Goal: Task Accomplishment & Management: Manage account settings

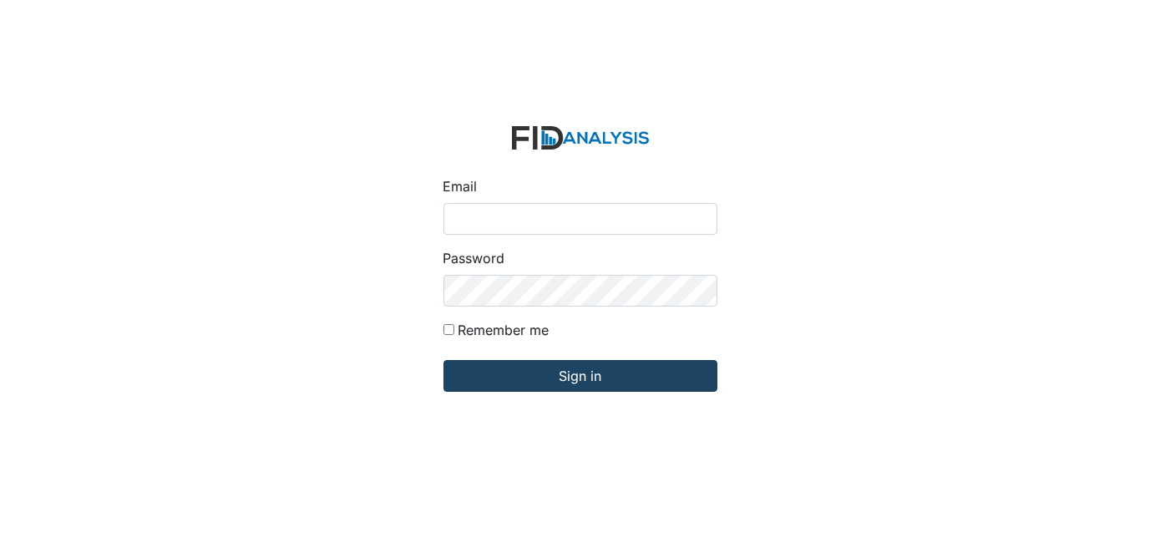
type input "[EMAIL_ADDRESS][DOMAIN_NAME]"
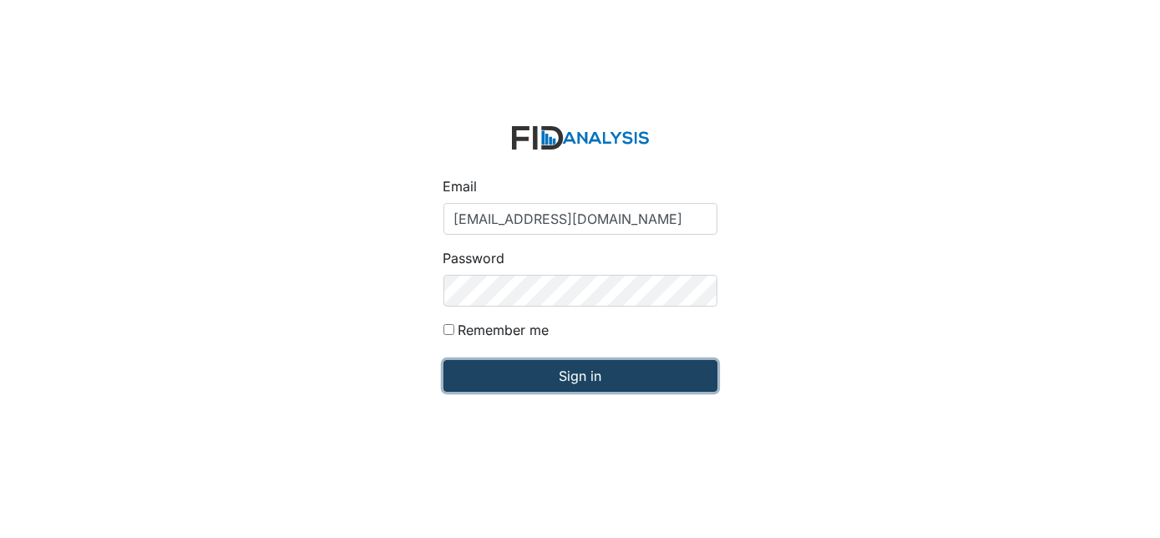
click at [619, 383] on input "Sign in" at bounding box center [581, 376] width 274 height 32
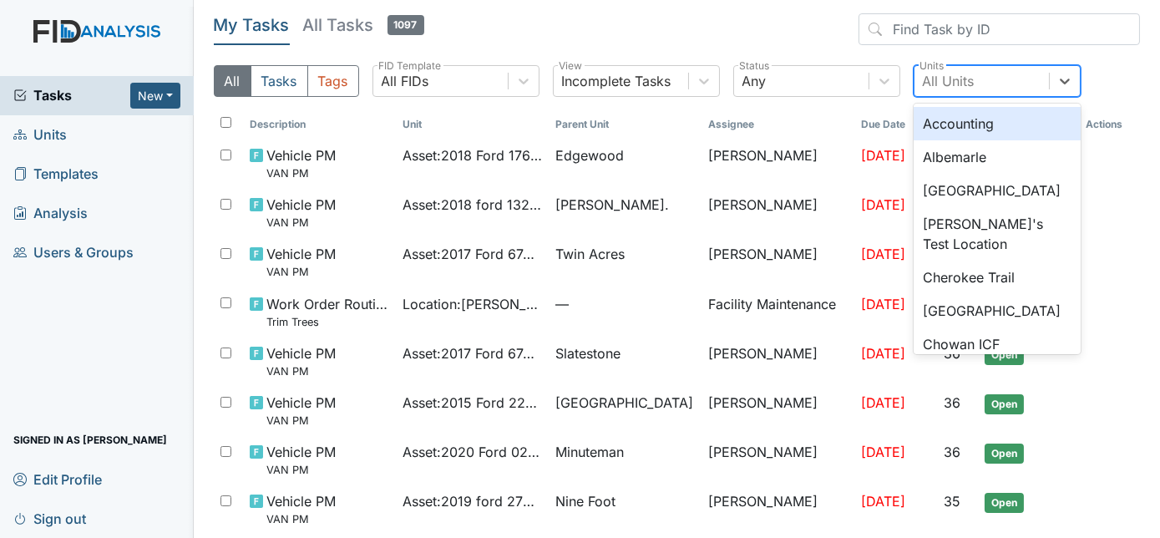
click at [992, 79] on div "All Units" at bounding box center [982, 81] width 134 height 30
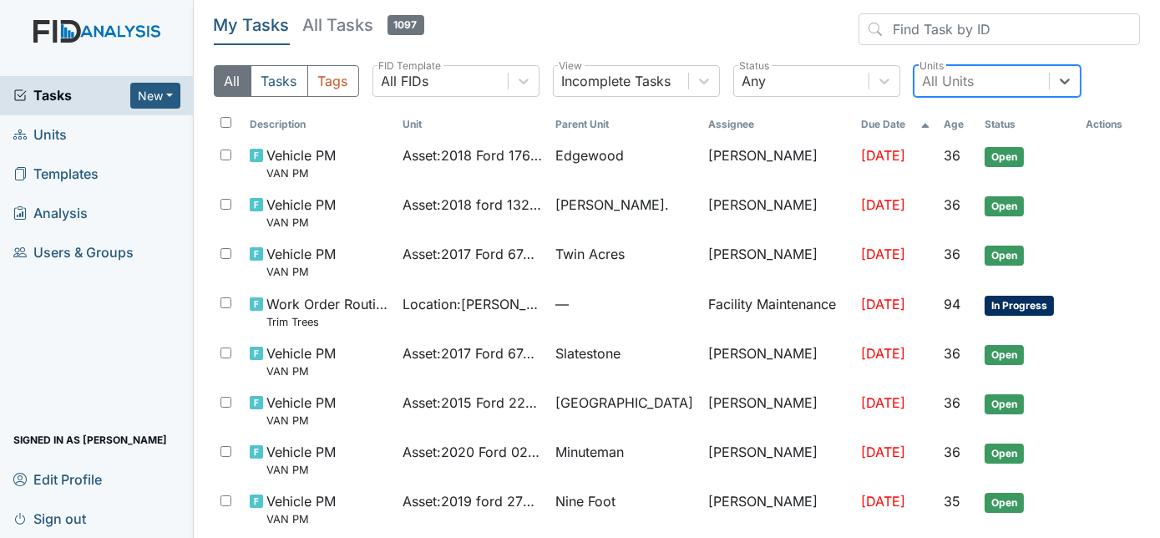
type input "t"
click at [992, 79] on div "All Units i" at bounding box center [982, 81] width 134 height 30
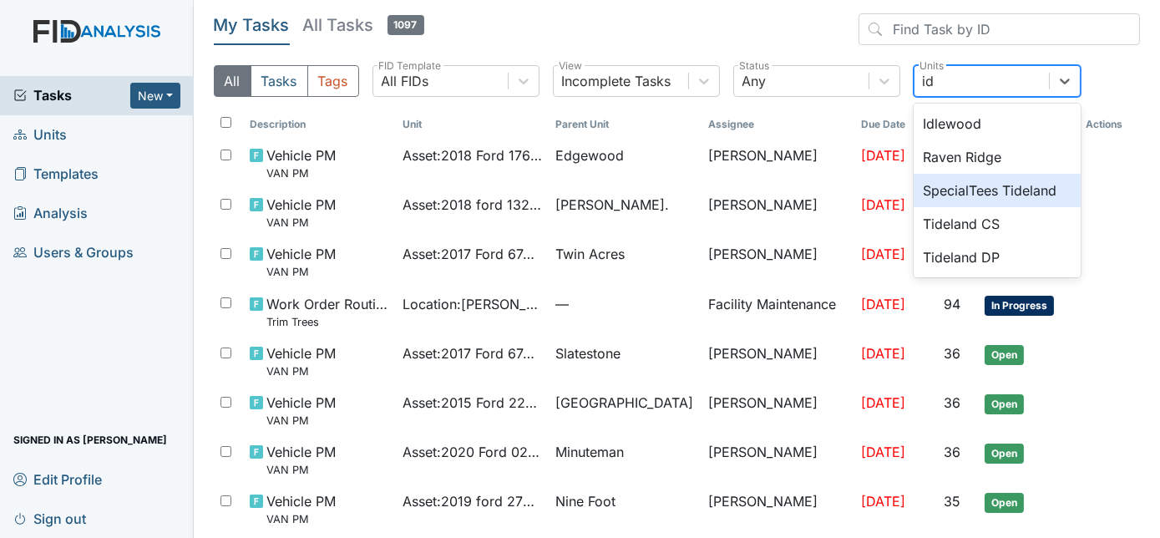
type input "i"
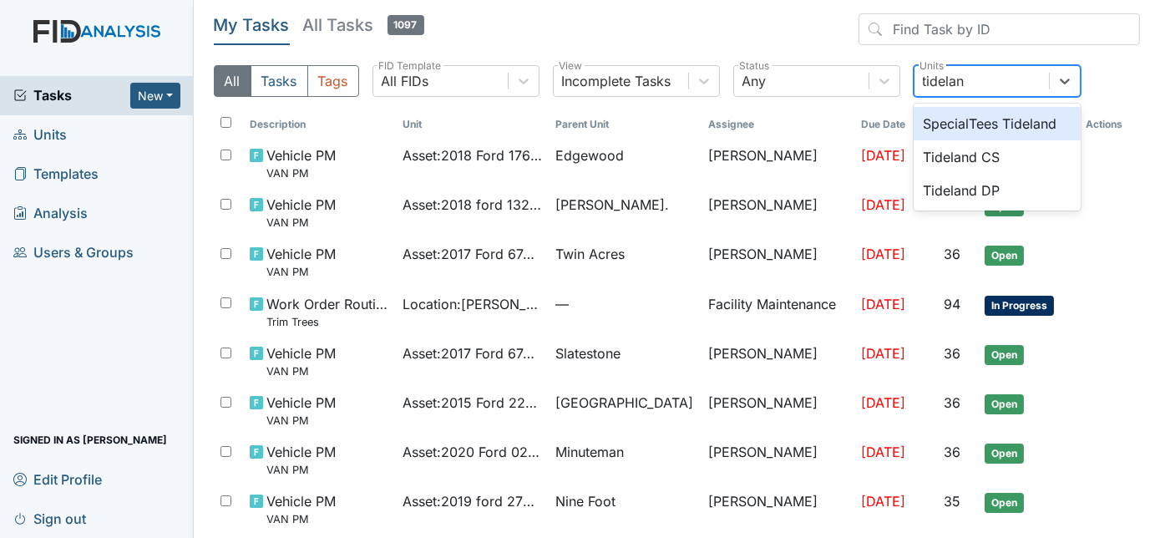
type input "tideland"
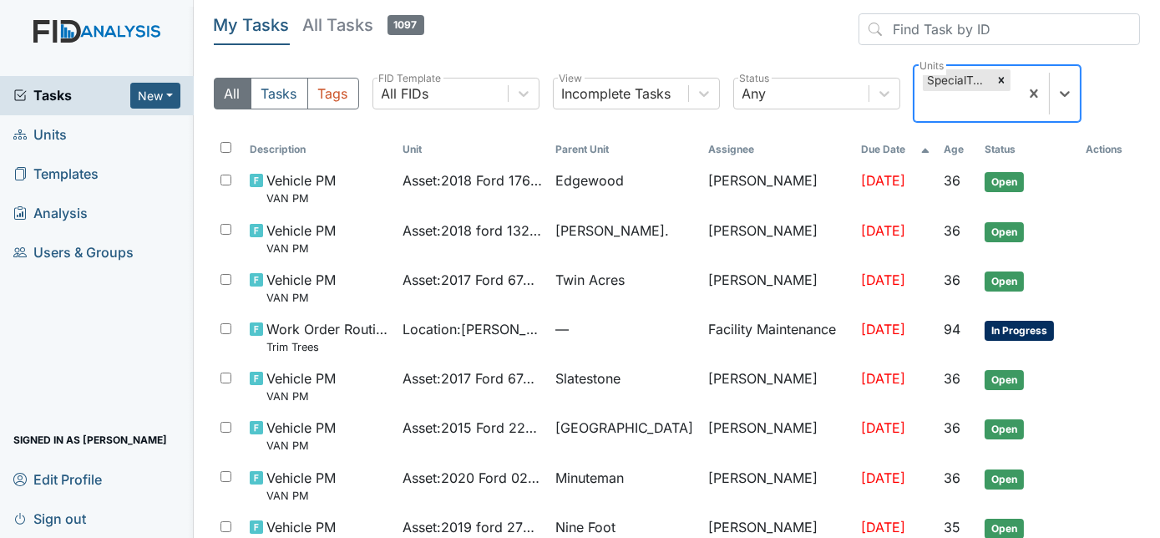
click at [992, 79] on div at bounding box center [1001, 80] width 18 height 22
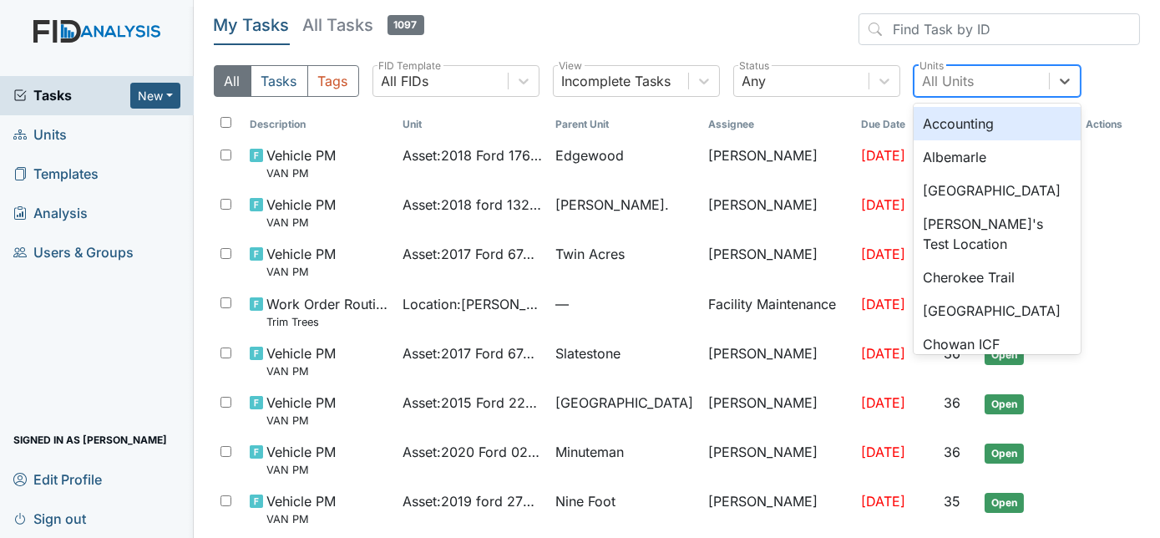
click at [992, 79] on div "All Units" at bounding box center [982, 81] width 134 height 30
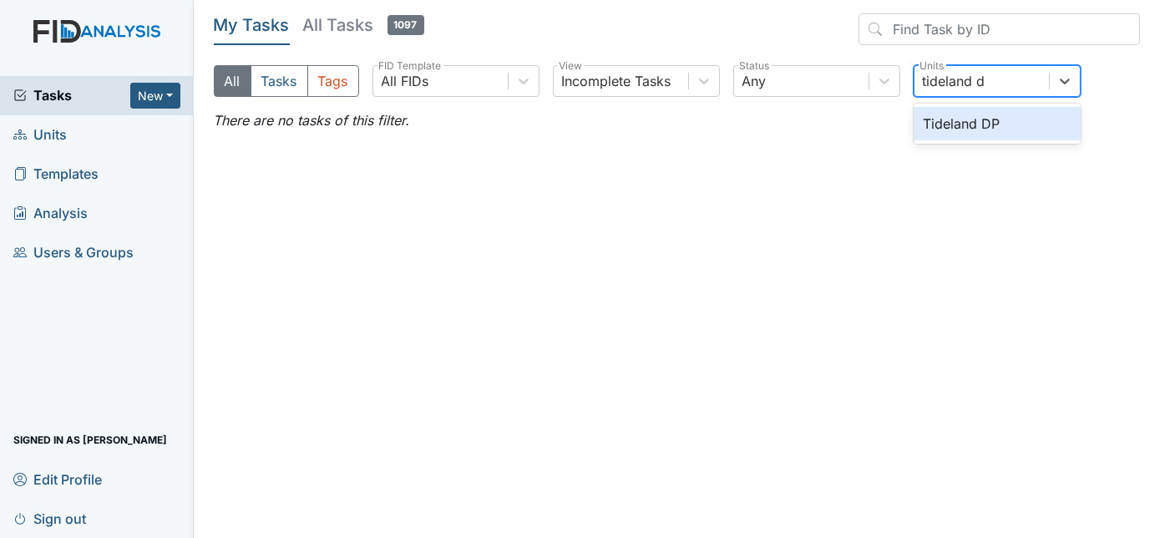
type input "tideland dp"
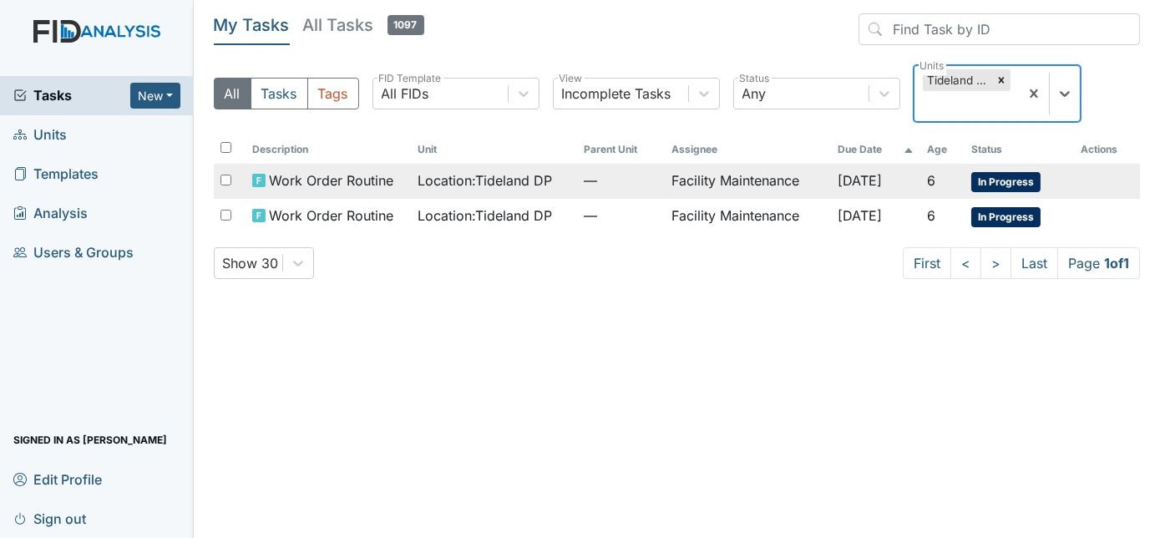
click at [723, 185] on td "Facility Maintenance" at bounding box center [747, 181] width 165 height 35
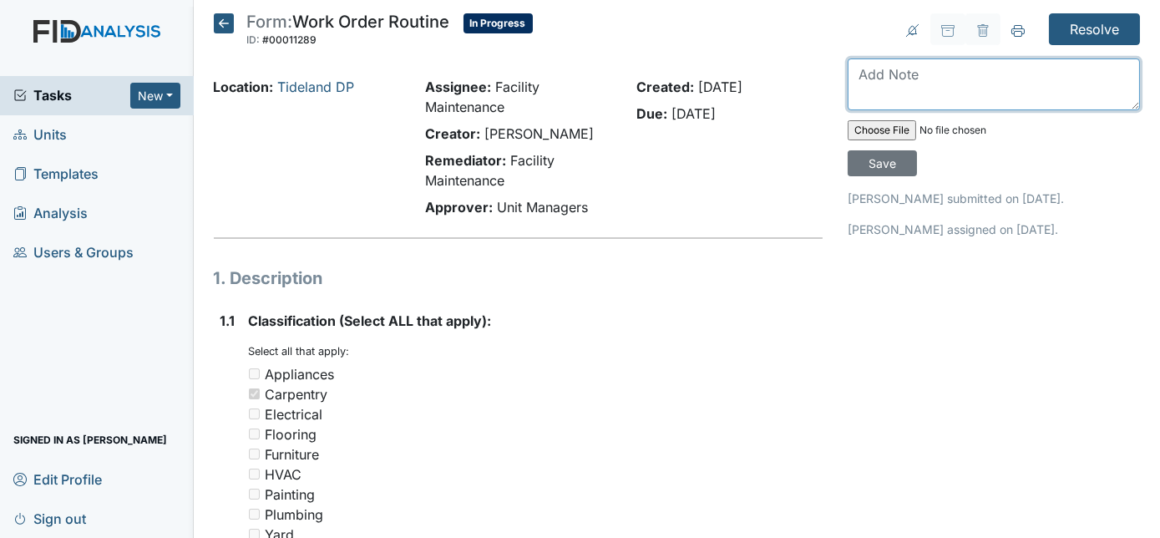
click at [989, 79] on textarea at bounding box center [994, 84] width 292 height 52
type textarea "hole is patched will be back to sand and paint"
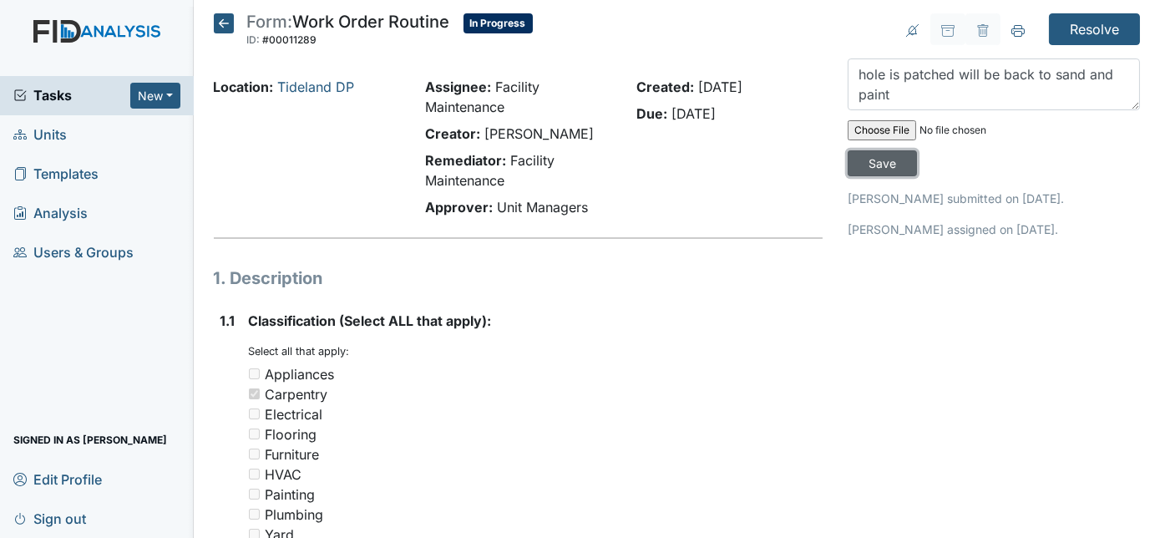
click at [917, 150] on input "Save" at bounding box center [882, 163] width 69 height 26
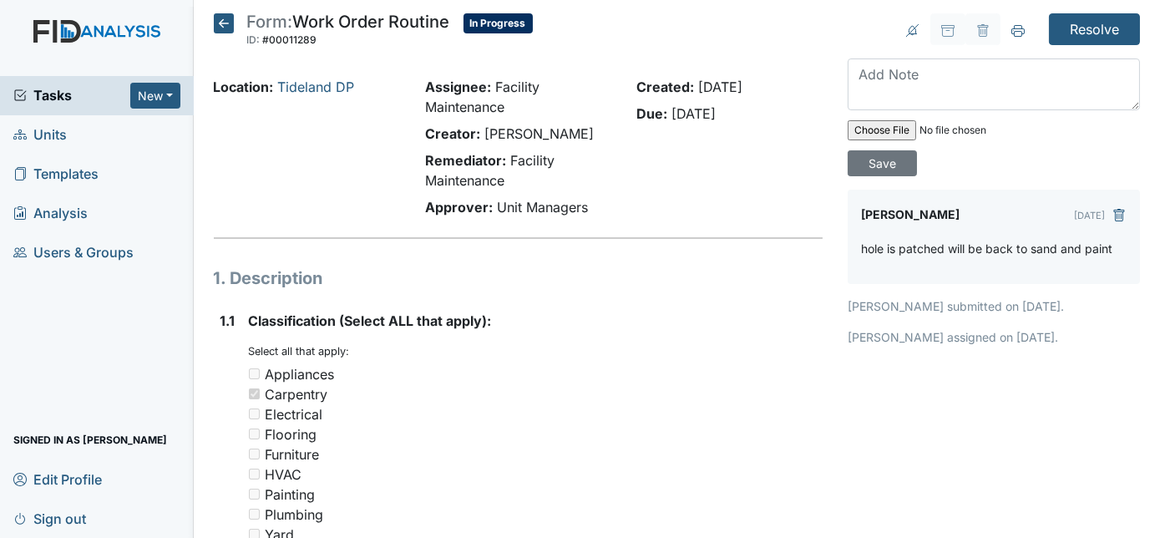
click at [221, 24] on icon at bounding box center [224, 23] width 20 height 20
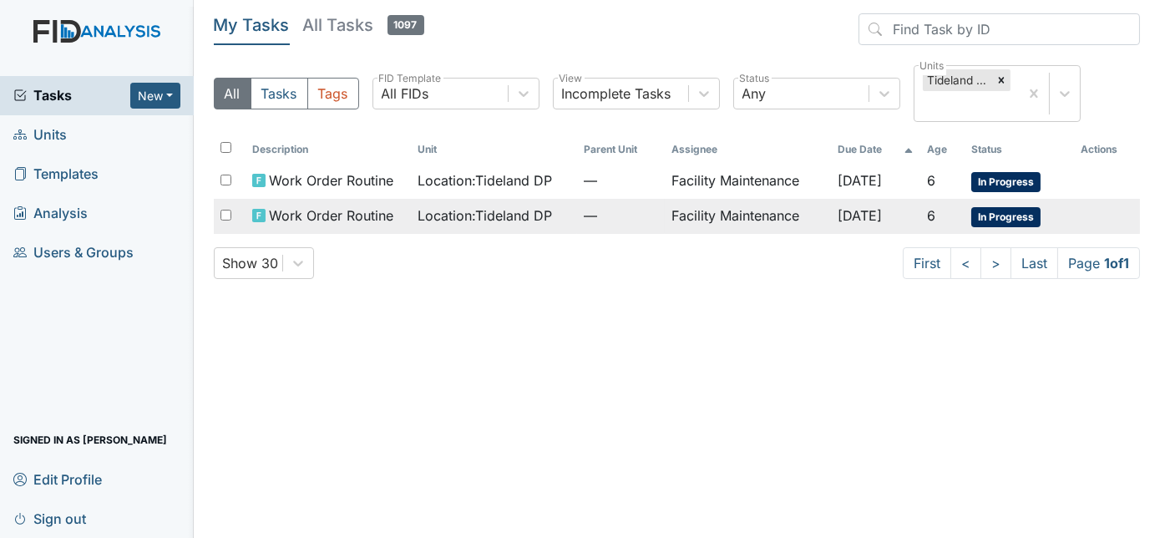
click at [438, 210] on span "Location : Tideland DP" at bounding box center [485, 215] width 134 height 20
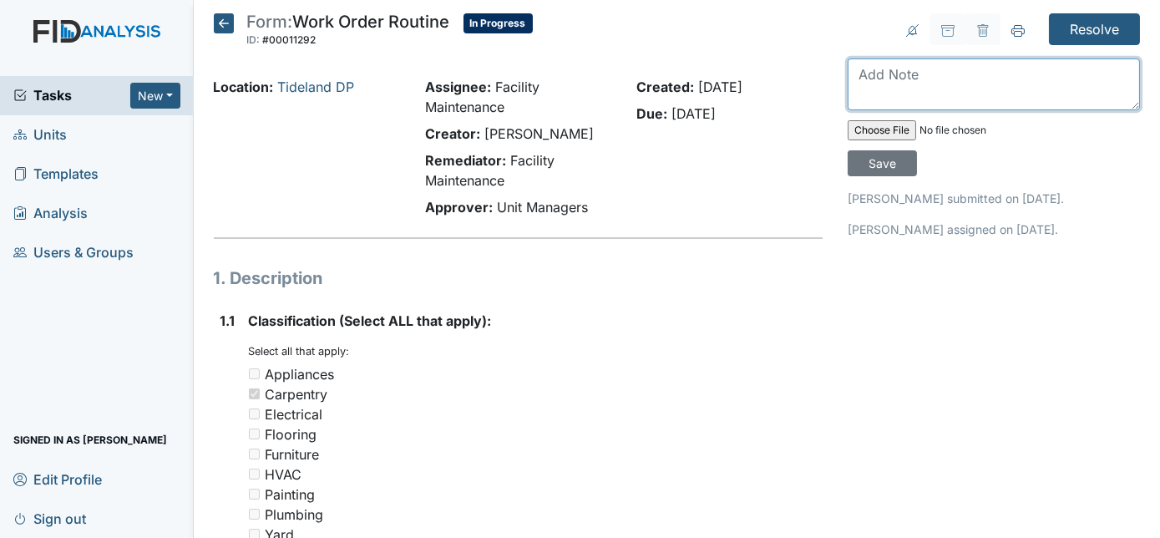
click at [924, 94] on textarea at bounding box center [994, 84] width 292 height 52
type textarea "hole is patched"
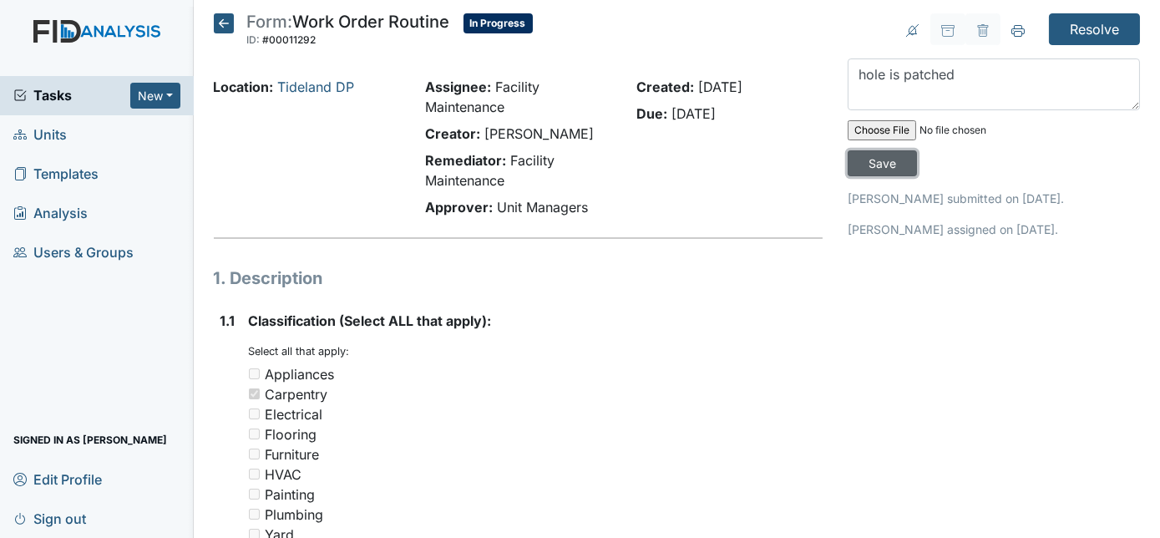
click at [917, 150] on input "Save" at bounding box center [882, 163] width 69 height 26
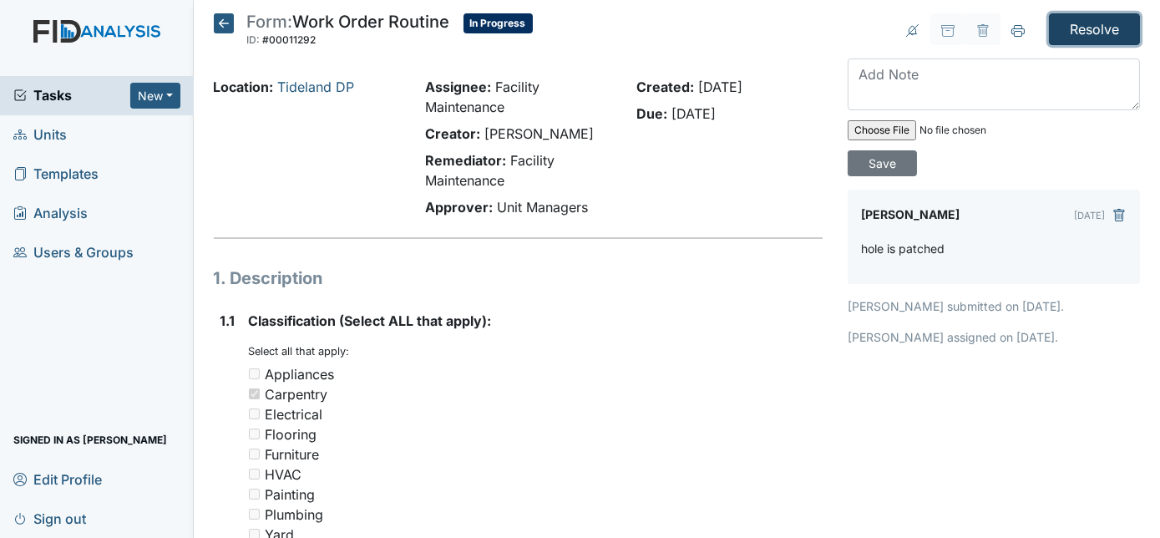
click at [1083, 29] on input "Resolve" at bounding box center [1094, 29] width 91 height 32
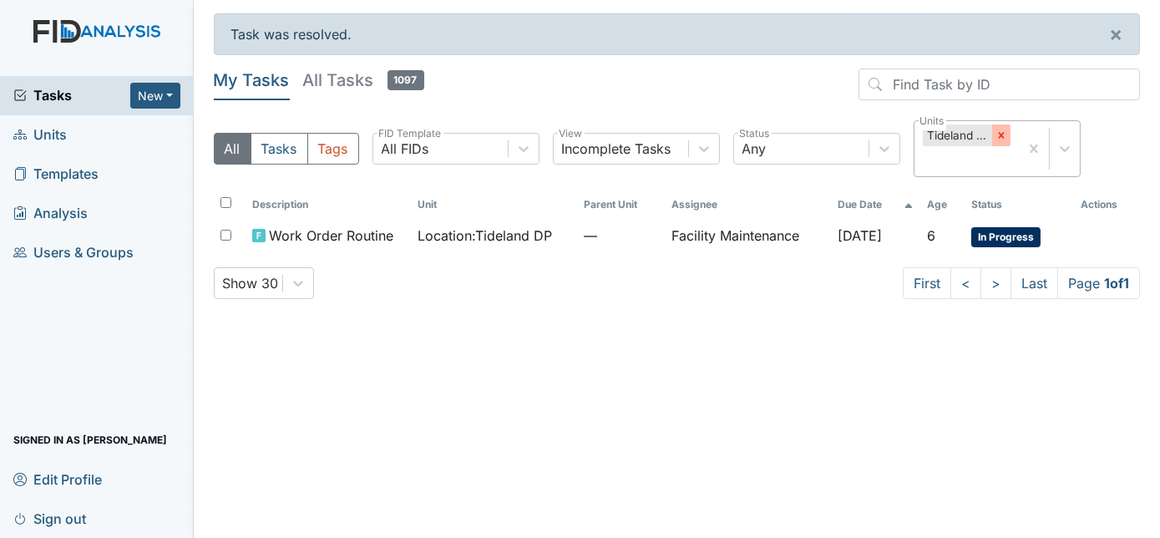
click at [997, 131] on icon at bounding box center [1002, 135] width 12 height 12
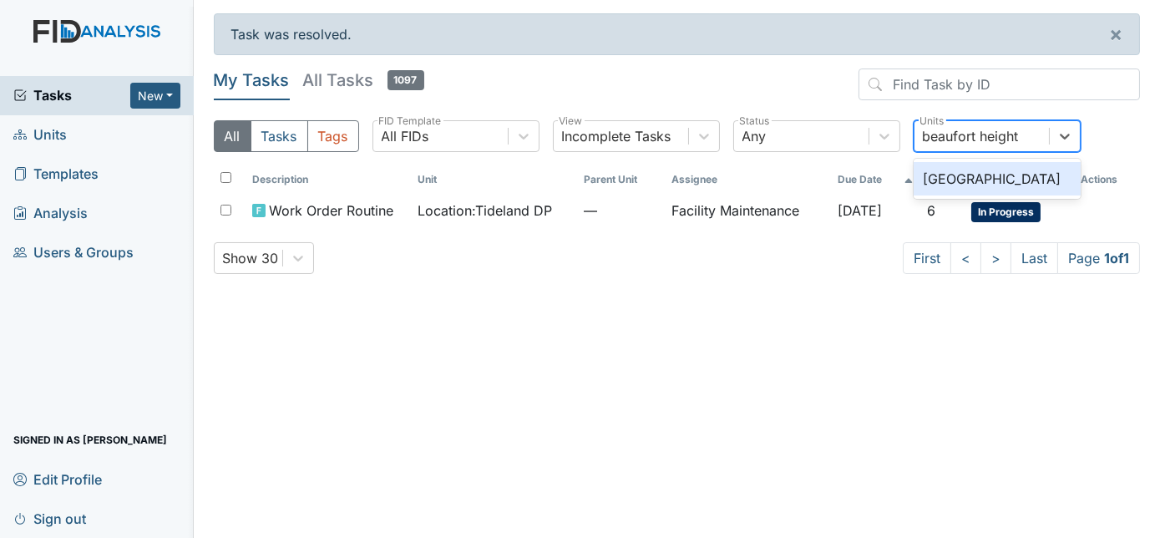
type input "[GEOGRAPHIC_DATA]"
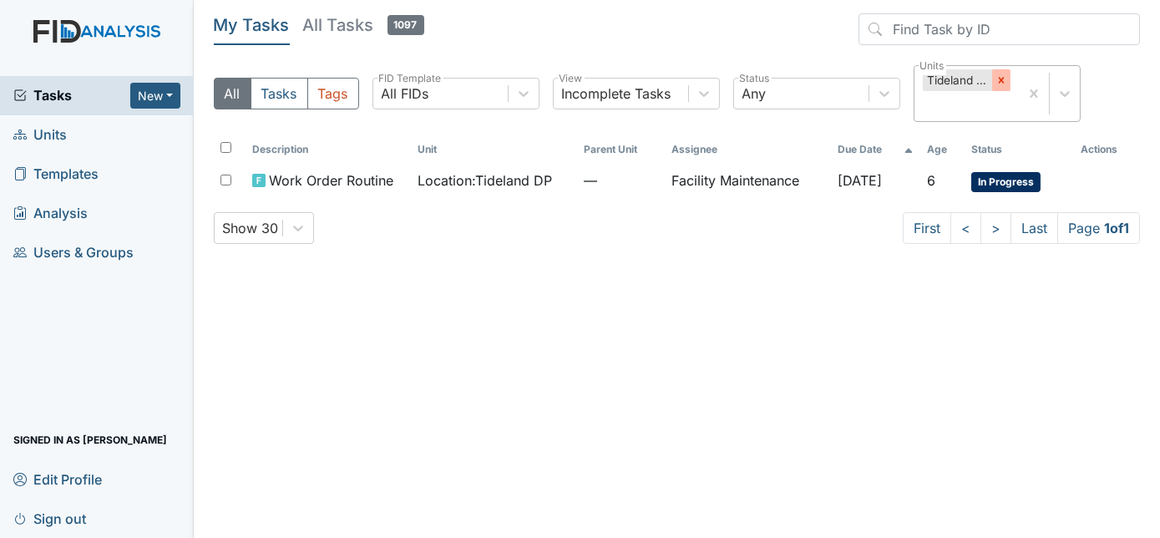
click at [1002, 86] on div at bounding box center [1001, 80] width 18 height 22
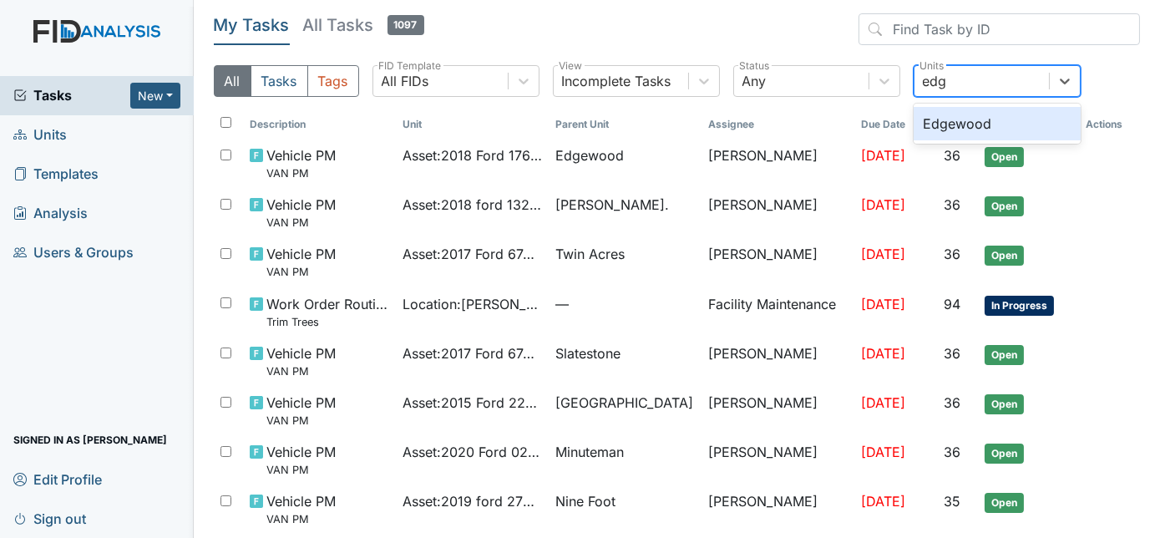
type input "edge"
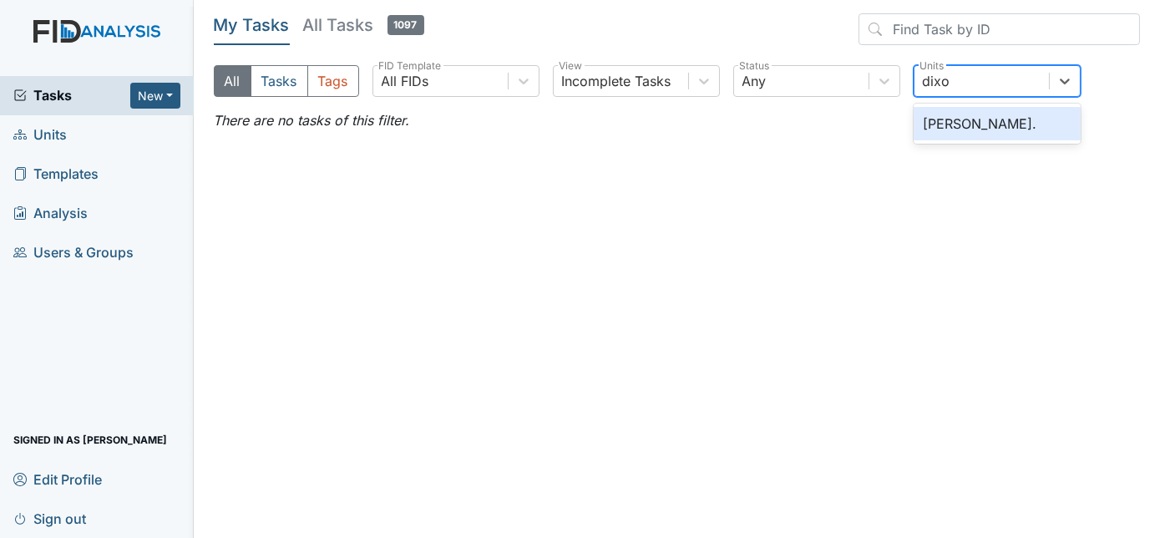
type input "dixon"
type input "minu"
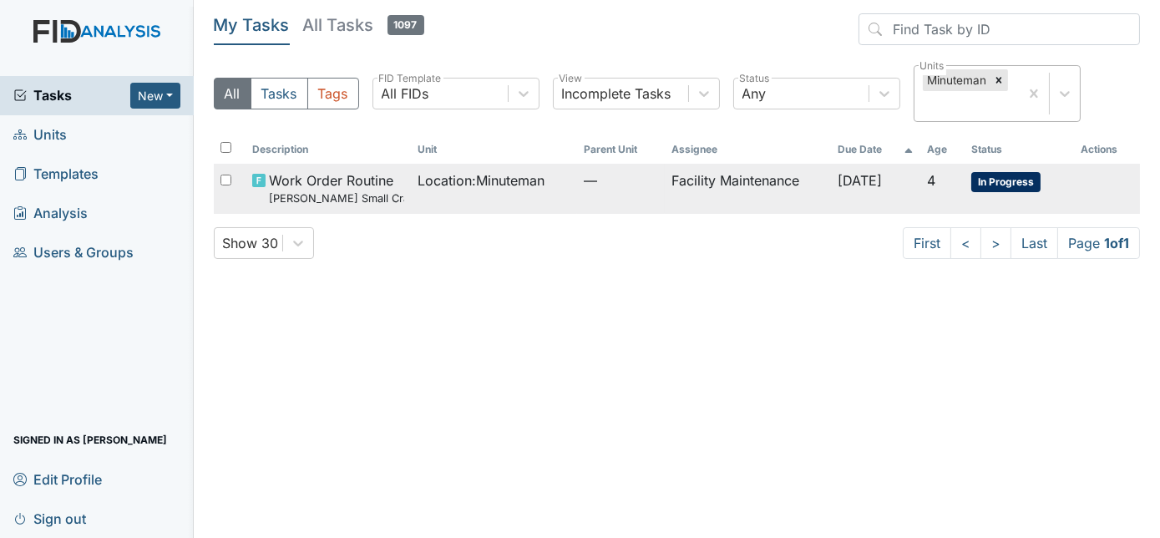
click at [733, 180] on td "Facility Maintenance" at bounding box center [747, 188] width 165 height 49
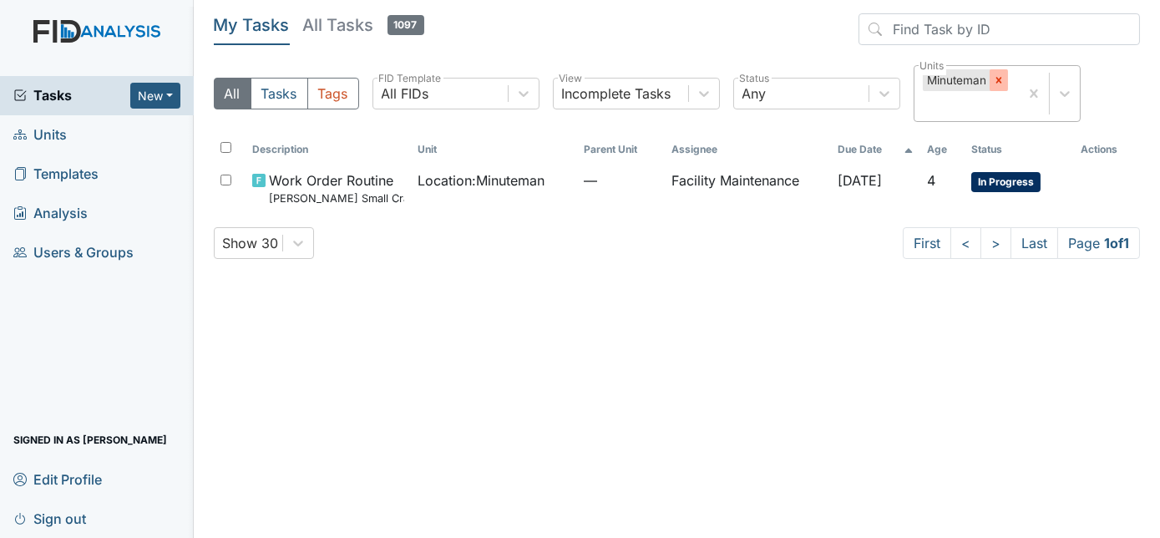
click at [1001, 80] on icon at bounding box center [999, 80] width 12 height 12
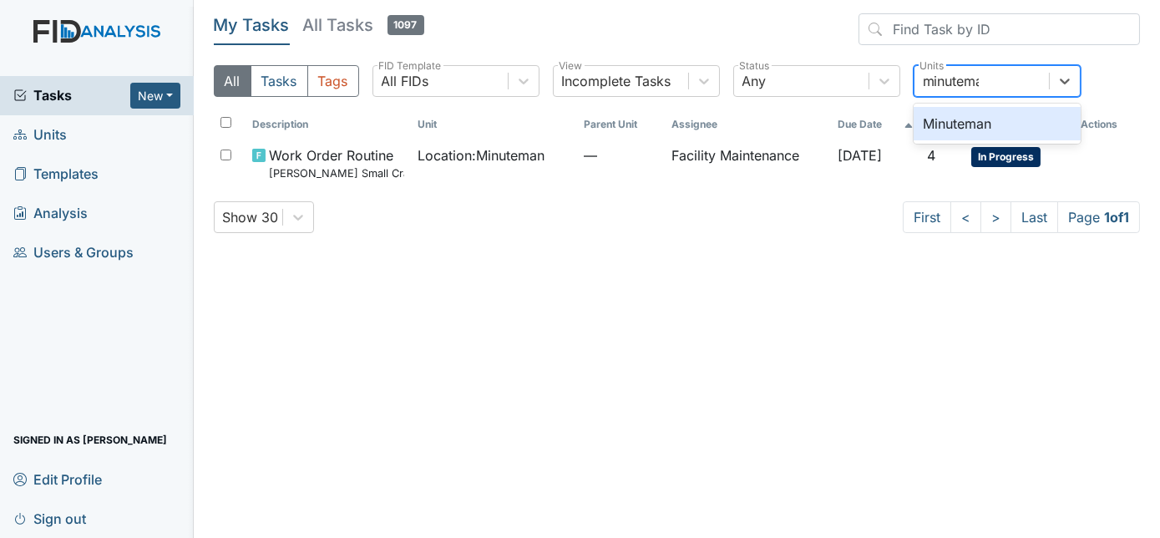
type input "minuteman"
type input "slatestone"
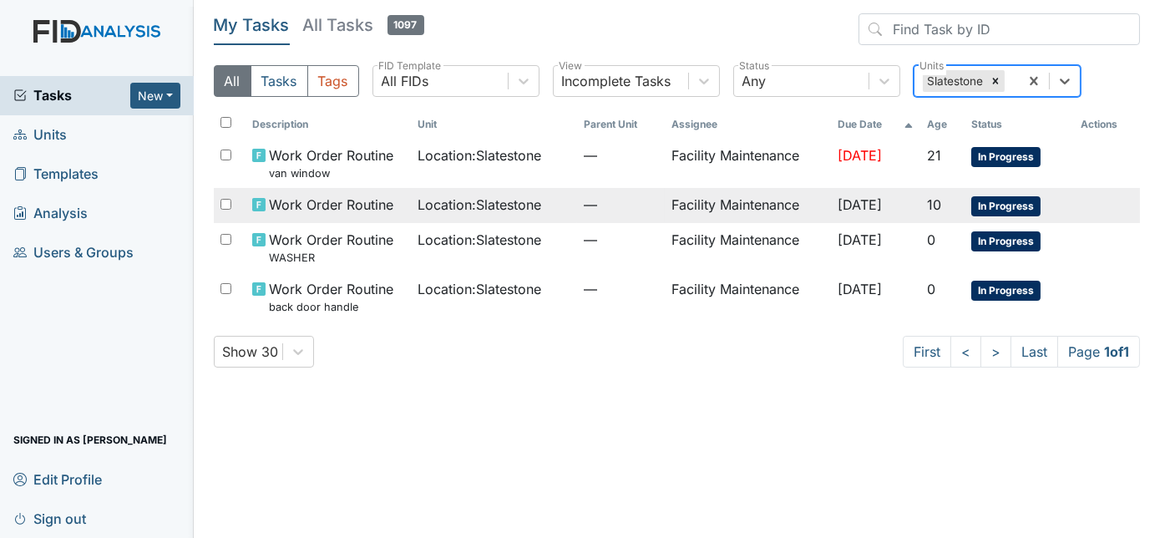
click at [348, 202] on span "Work Order Routine" at bounding box center [331, 205] width 124 height 20
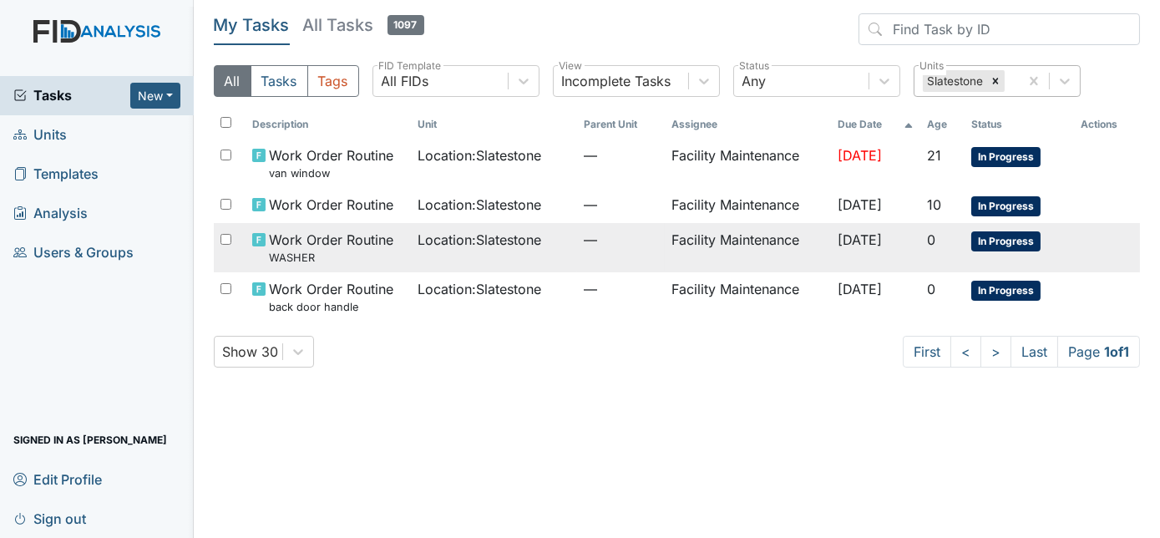
click at [510, 246] on span "Location : Slatestone" at bounding box center [480, 240] width 124 height 20
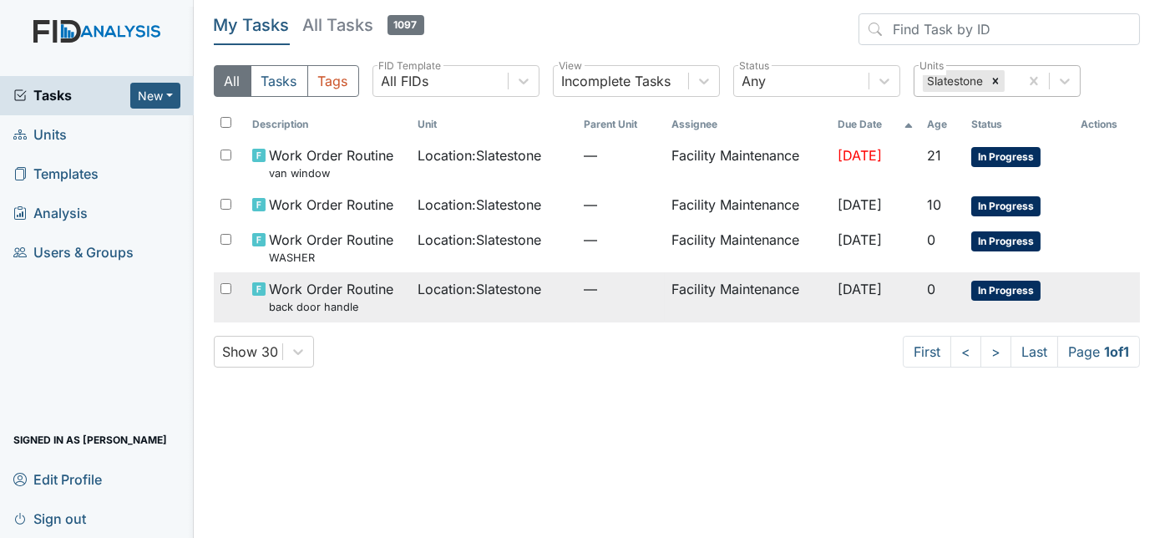
click at [423, 300] on td "Location : Slatestone" at bounding box center [493, 296] width 165 height 49
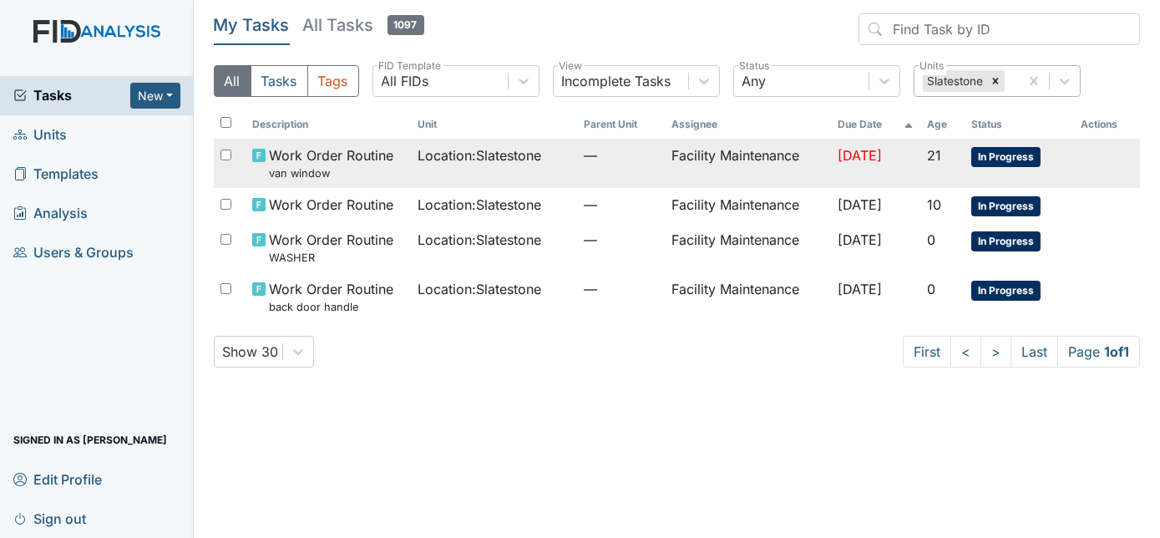
click at [671, 160] on td "Facility Maintenance" at bounding box center [747, 163] width 165 height 49
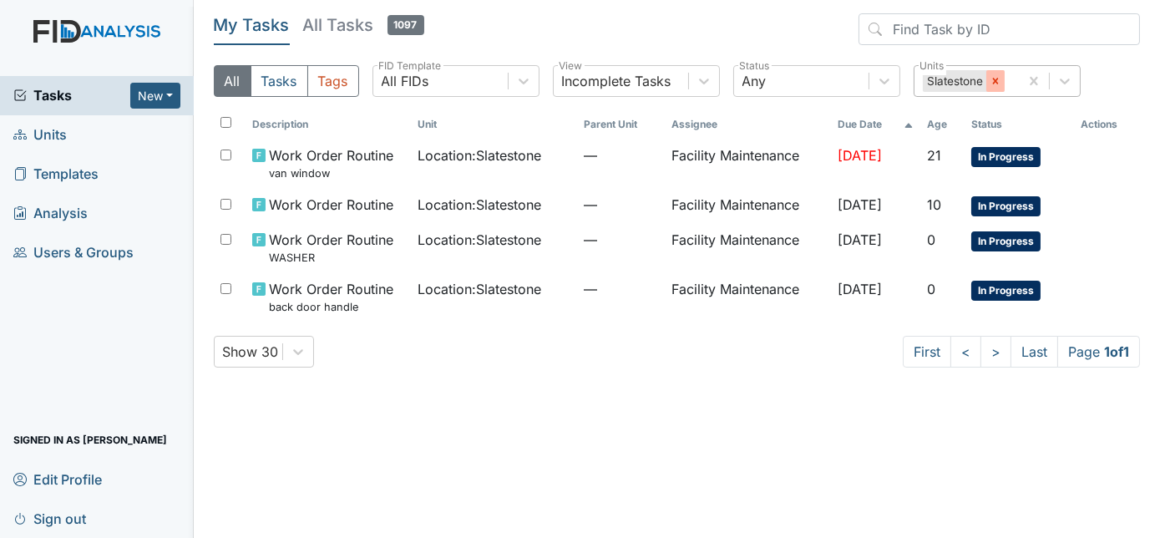
click at [996, 75] on icon at bounding box center [996, 81] width 12 height 12
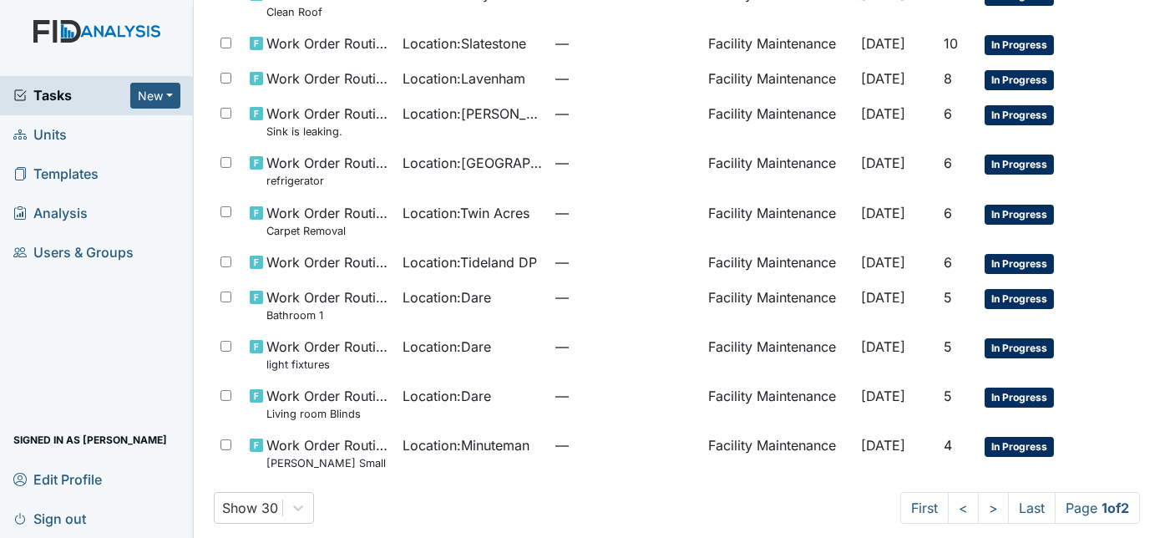
scroll to position [1060, 0]
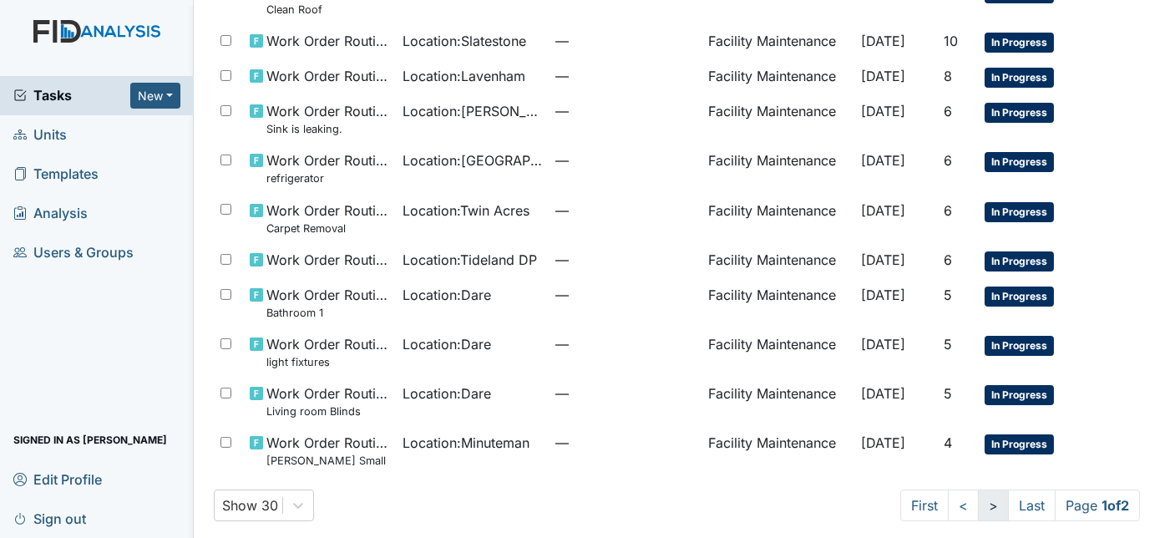
click at [989, 505] on link ">" at bounding box center [993, 506] width 31 height 32
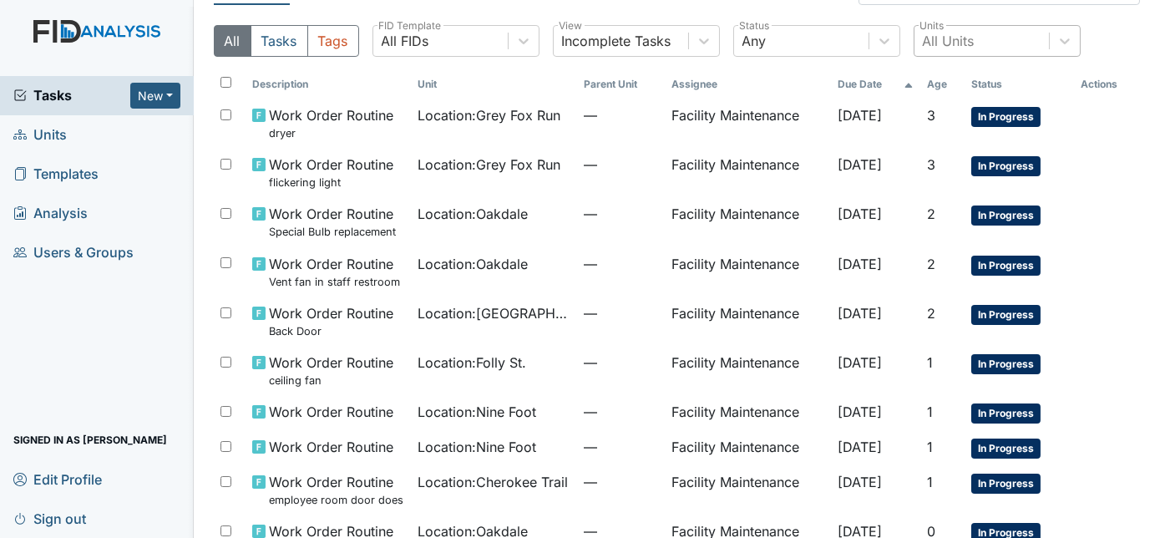
scroll to position [31, 0]
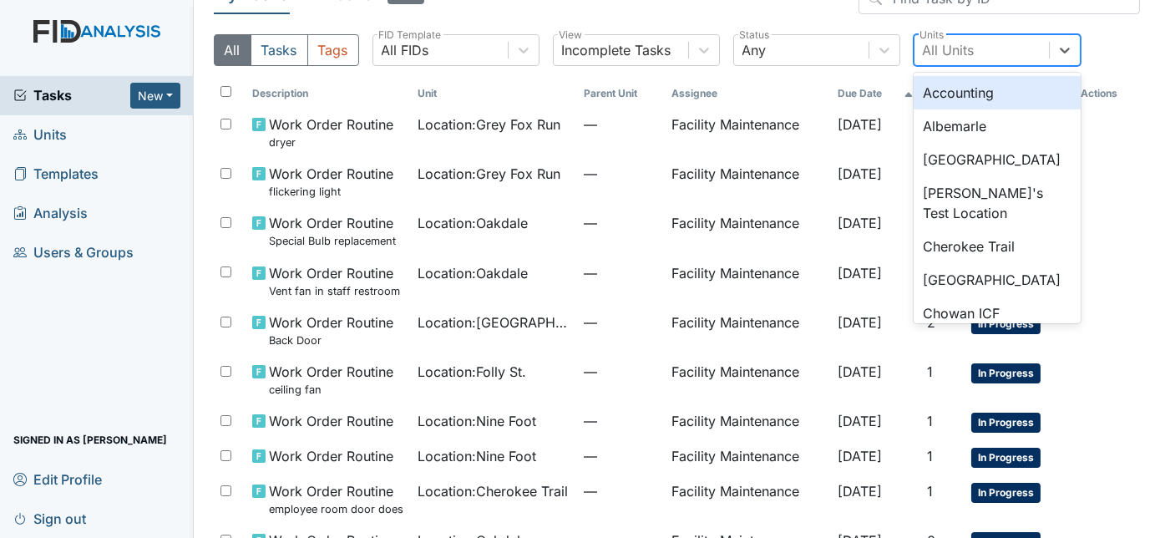
click at [1007, 53] on div "All Units" at bounding box center [982, 50] width 134 height 30
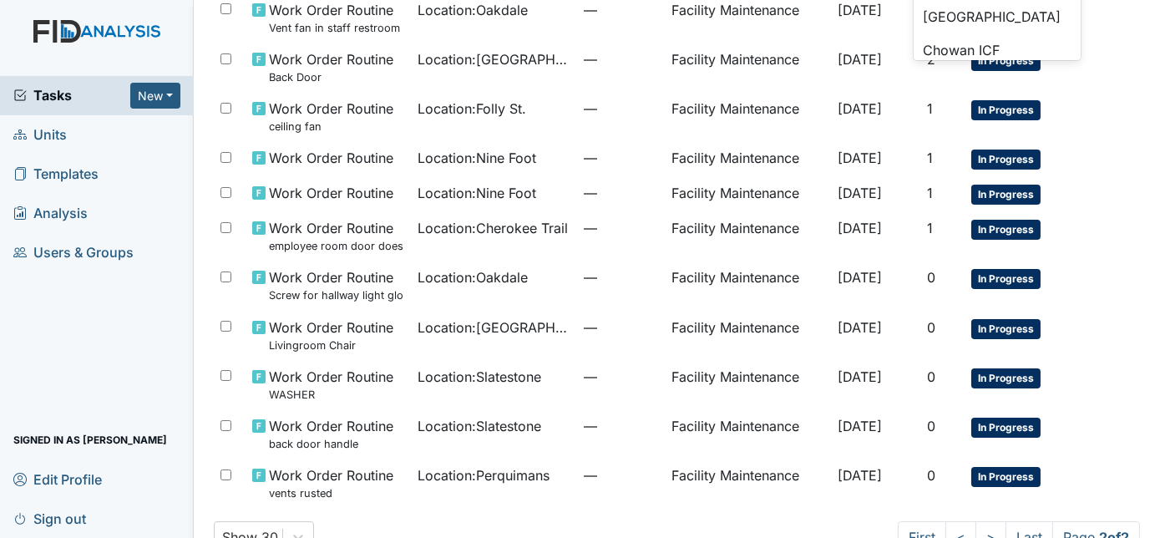
scroll to position [335, 0]
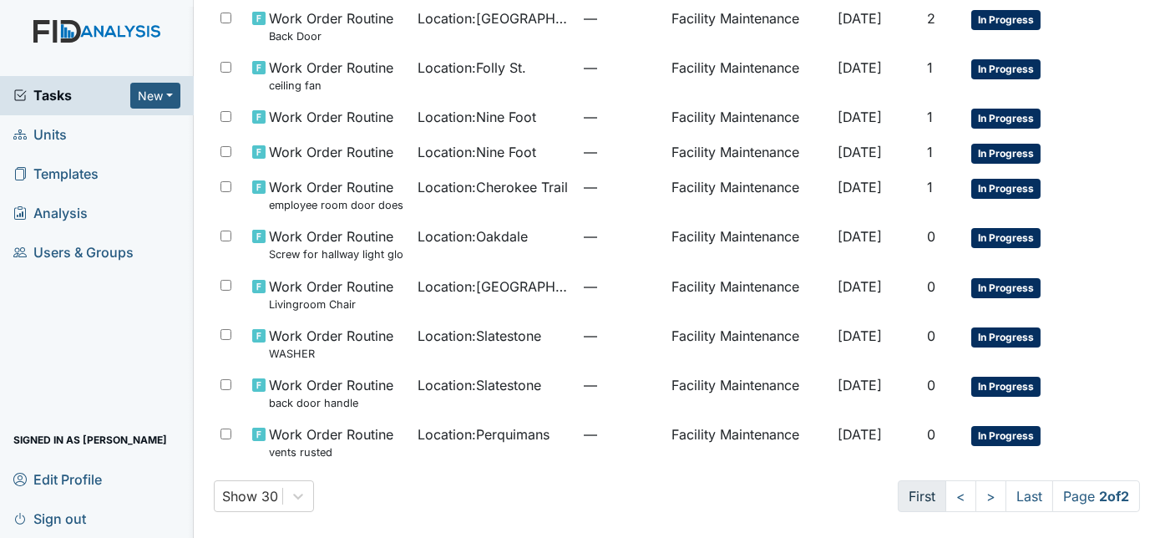
click at [924, 496] on link "First" at bounding box center [922, 496] width 48 height 32
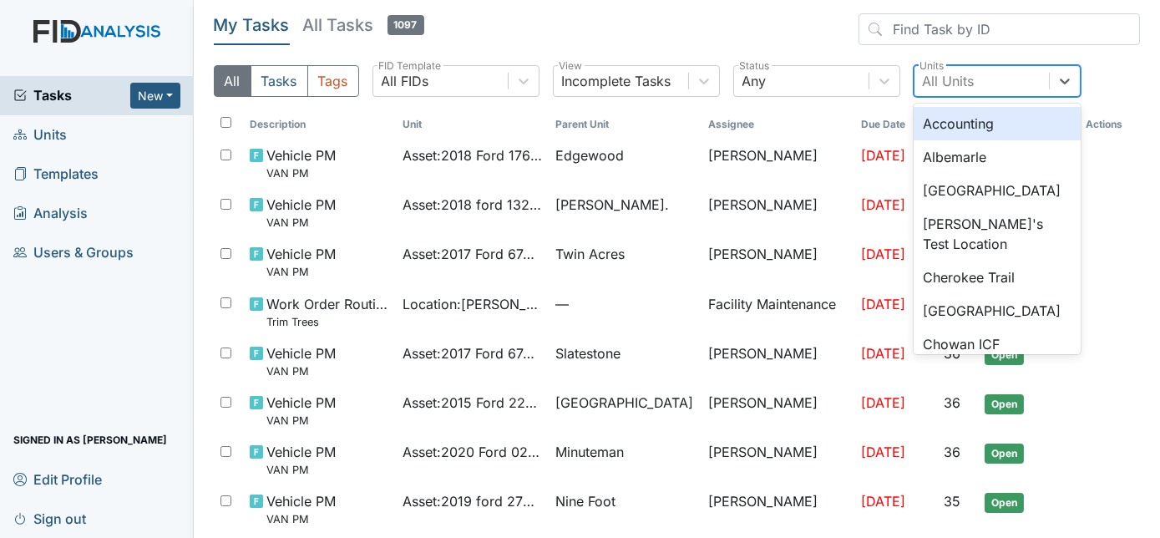
click at [948, 76] on div "All Units" at bounding box center [949, 81] width 52 height 20
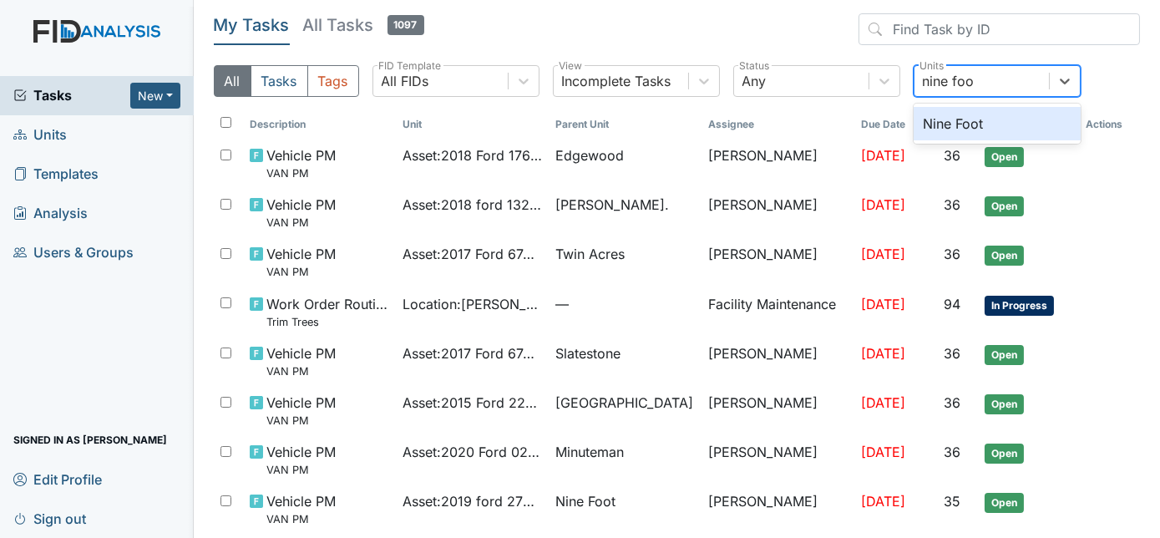
type input "nine foot"
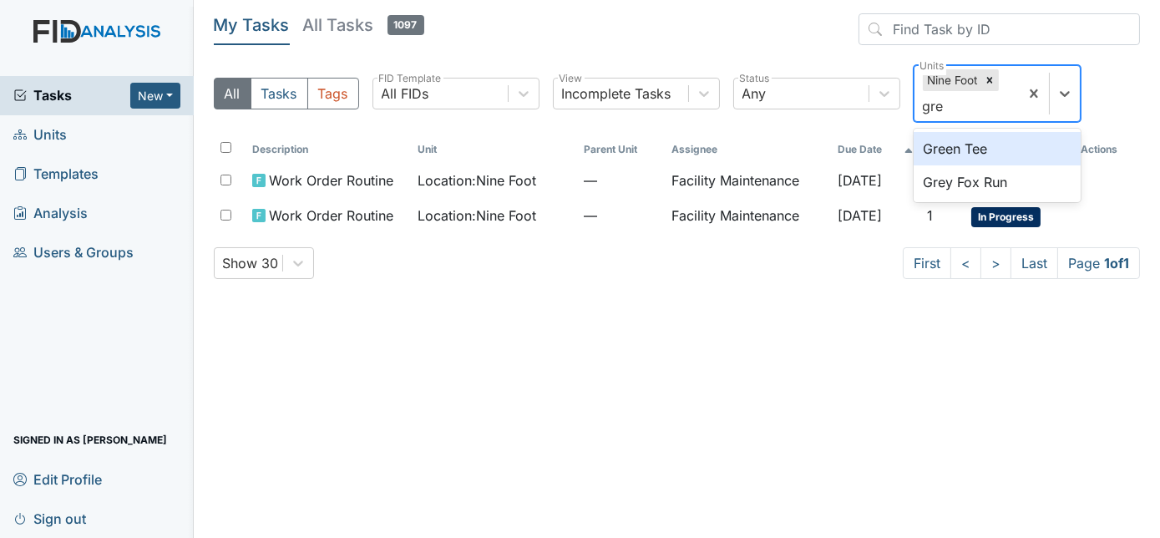
type input "grey"
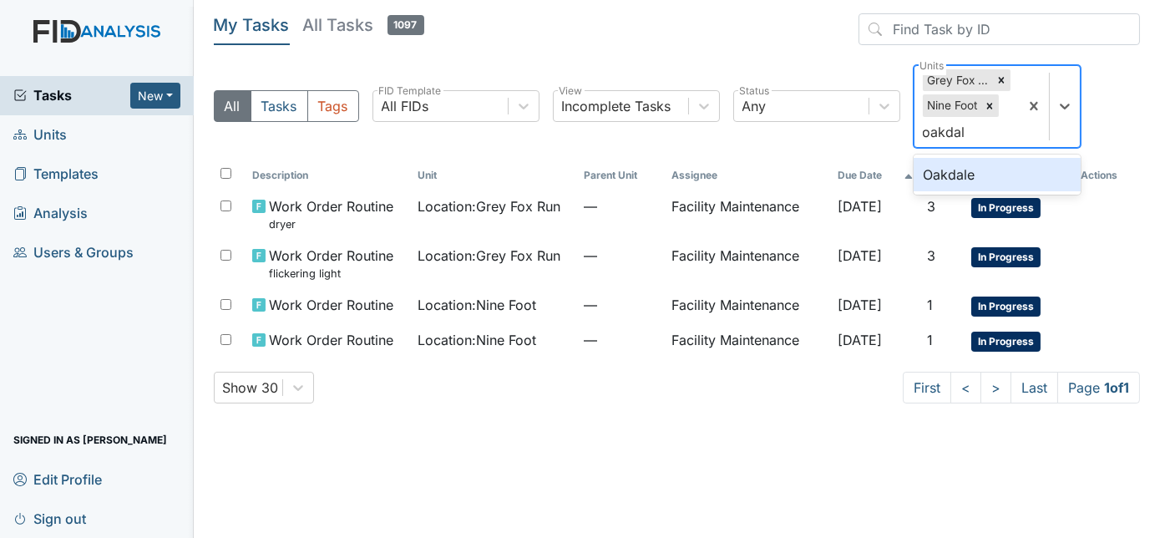
type input "oakdale"
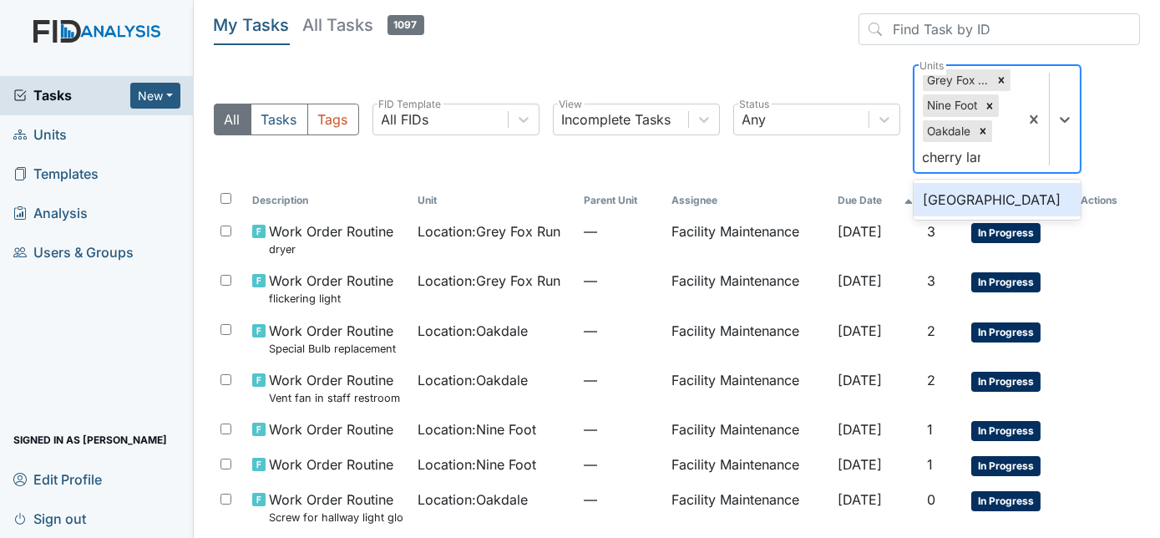
type input "cherry lane"
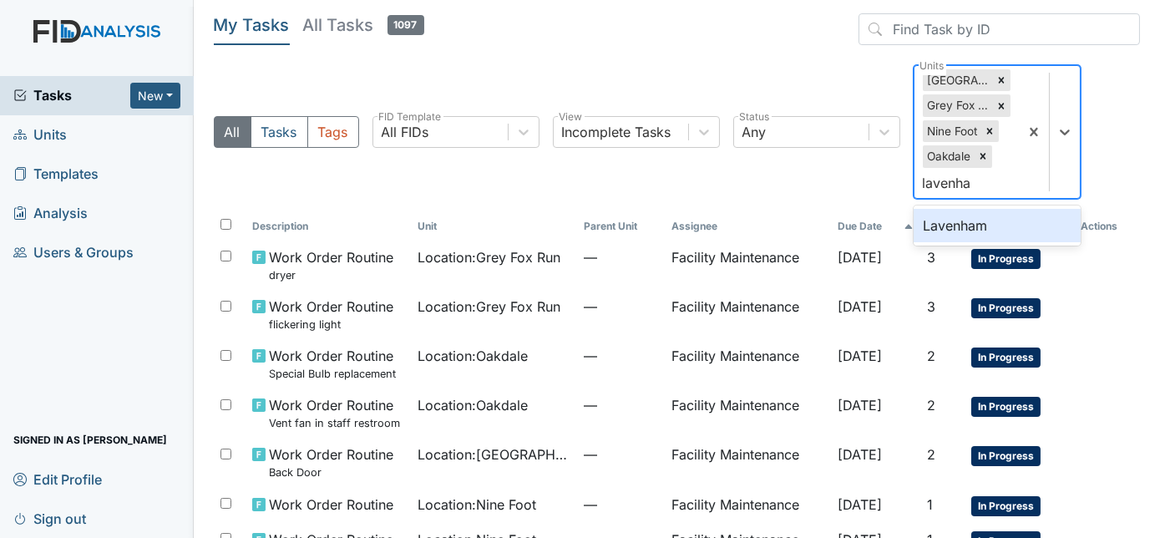
type input "lavenham"
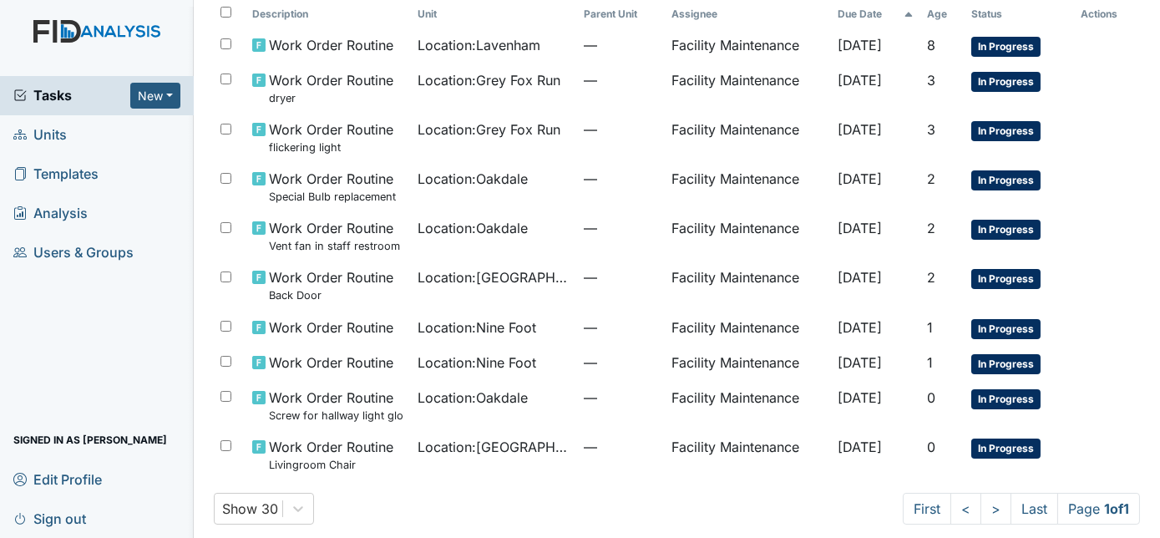
scroll to position [213, 0]
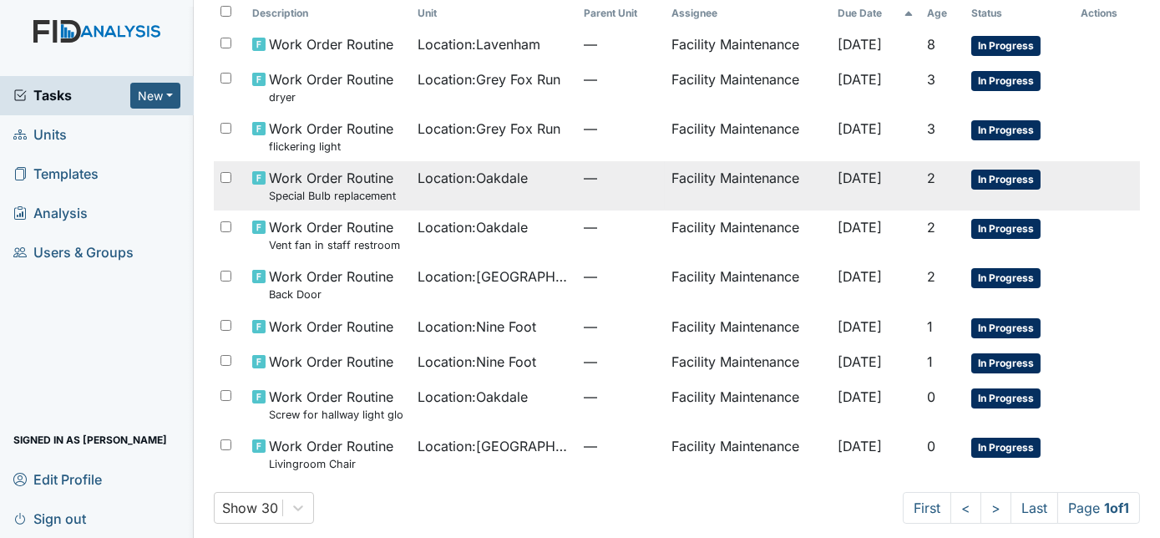
click at [433, 187] on td "Location : Oakdale" at bounding box center [493, 185] width 165 height 49
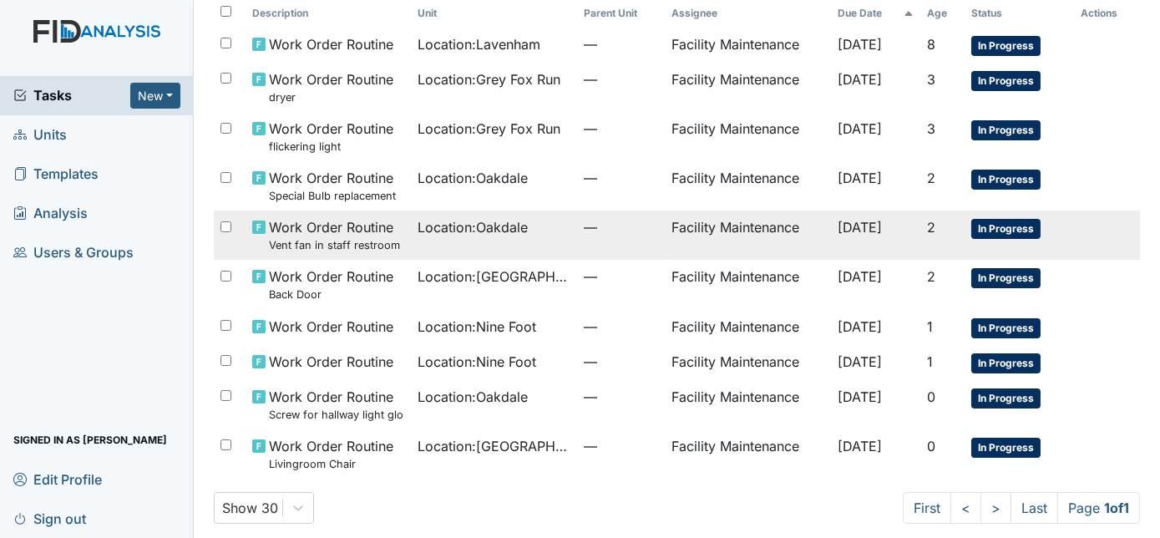
click at [527, 233] on div "Location : Oakdale" at bounding box center [494, 227] width 152 height 20
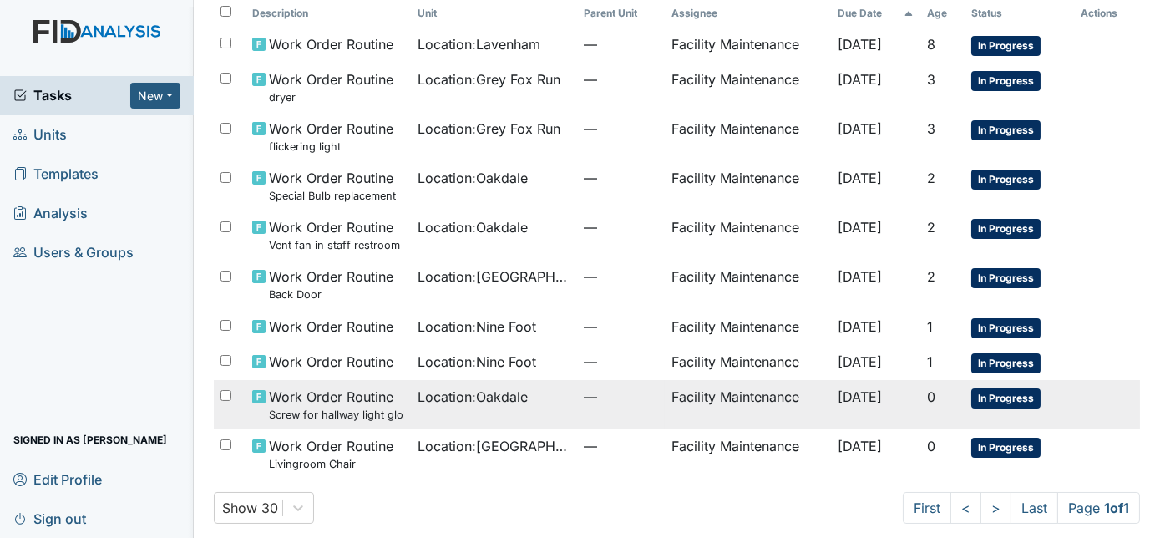
click at [497, 408] on td "Location : Oakdale" at bounding box center [493, 404] width 165 height 49
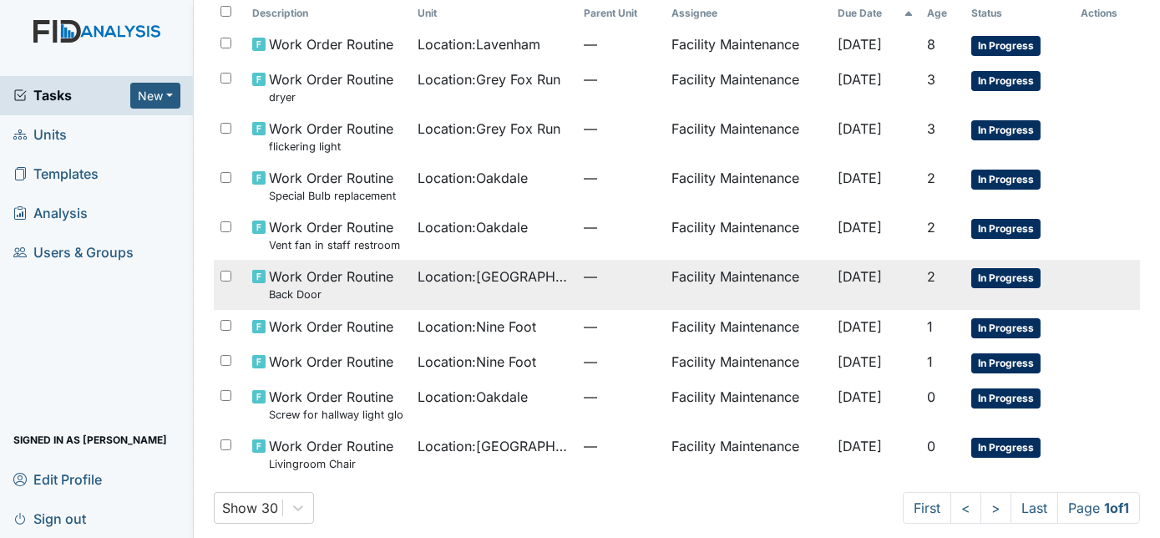
click at [542, 289] on td "Location : Cherry Lane" at bounding box center [493, 284] width 165 height 49
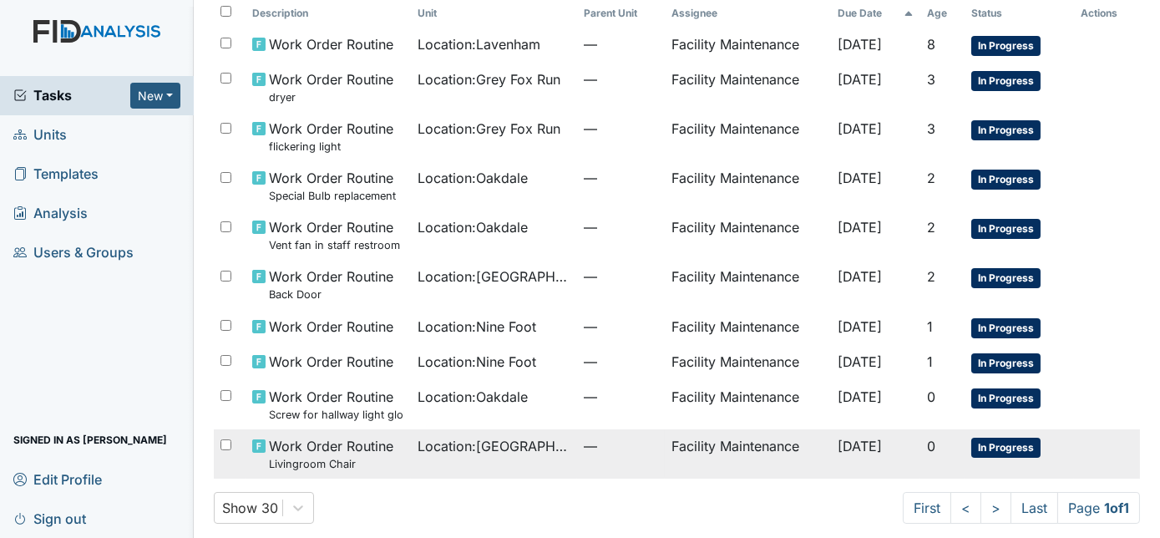
click at [488, 444] on span "Location : Cherry Lane" at bounding box center [494, 446] width 152 height 20
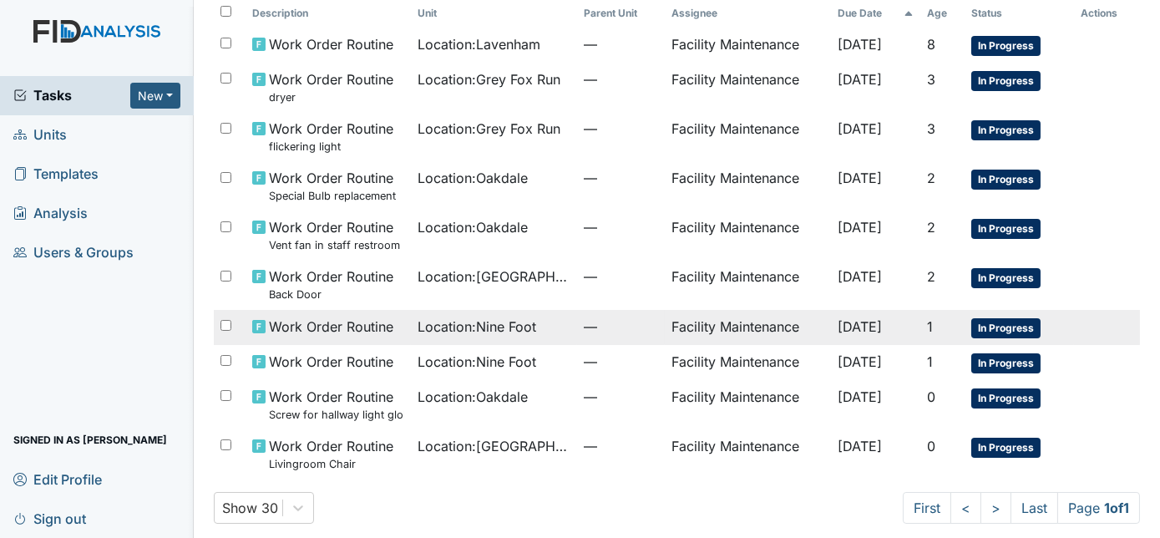
click at [505, 325] on span "Location : Nine Foot" at bounding box center [477, 327] width 119 height 20
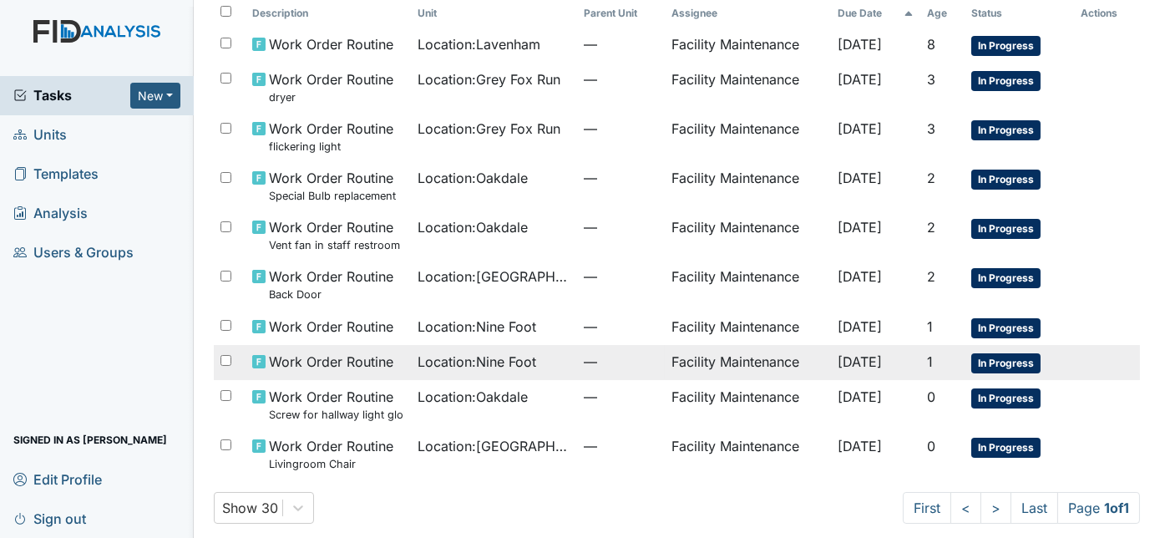
click at [418, 358] on span "Location : Nine Foot" at bounding box center [477, 362] width 119 height 20
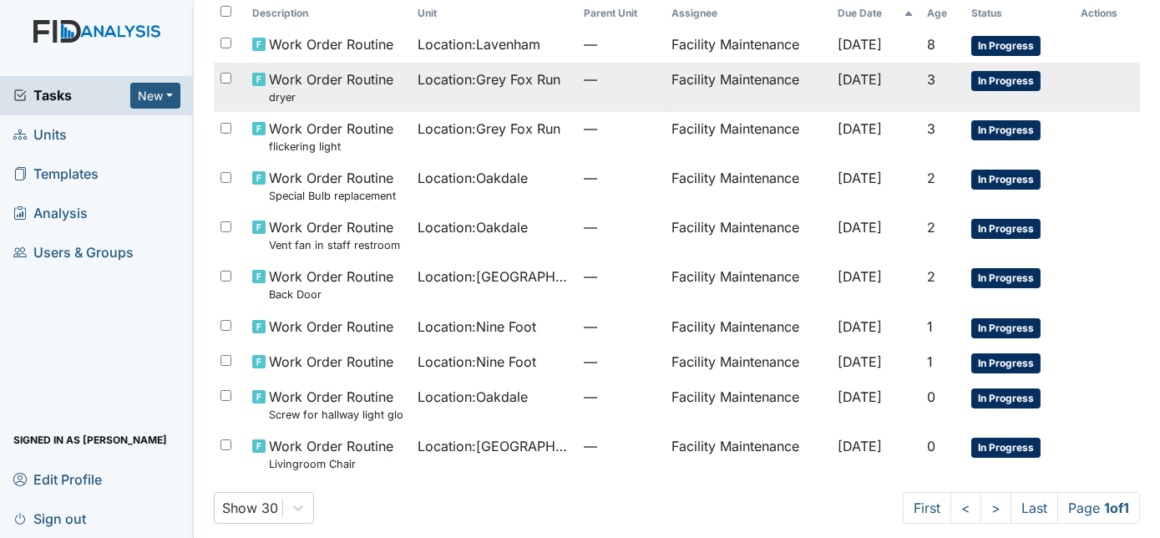
click at [542, 84] on span "Location : Grey Fox Run" at bounding box center [489, 79] width 143 height 20
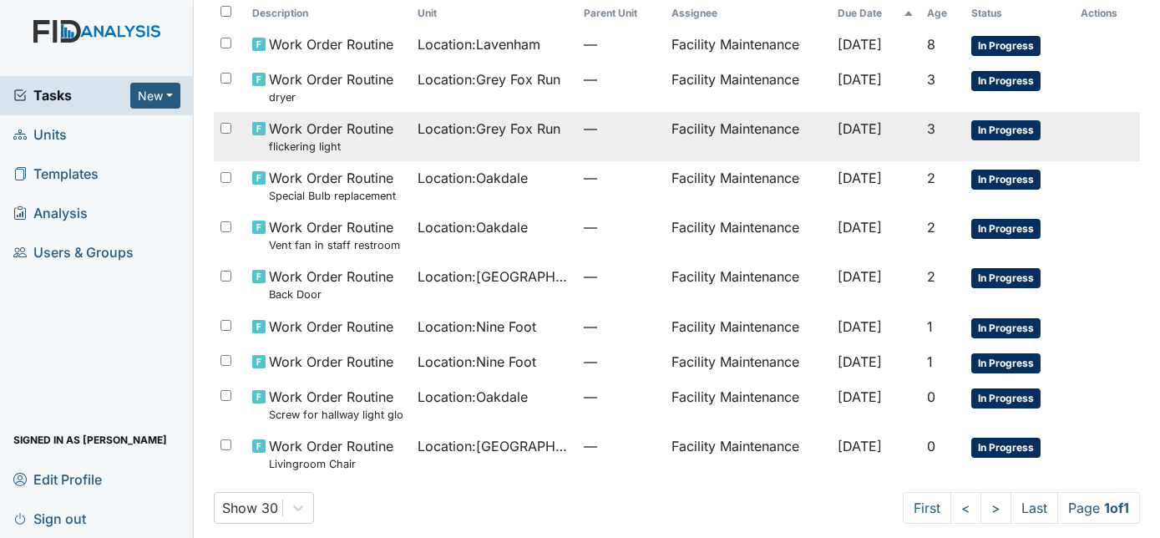
click at [515, 141] on td "Location : Grey Fox Run" at bounding box center [493, 136] width 165 height 49
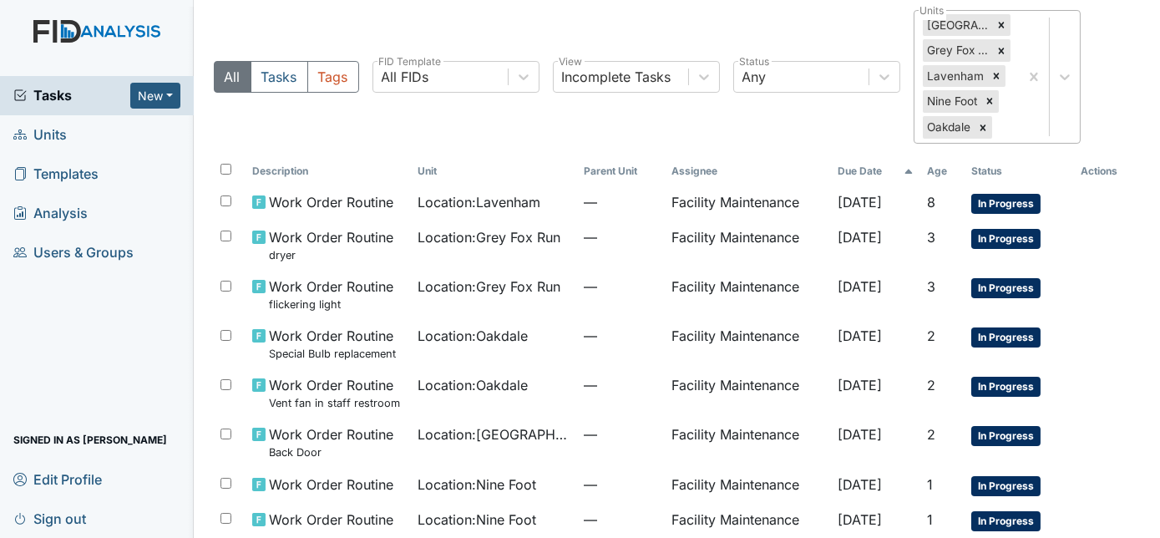
scroll to position [0, 0]
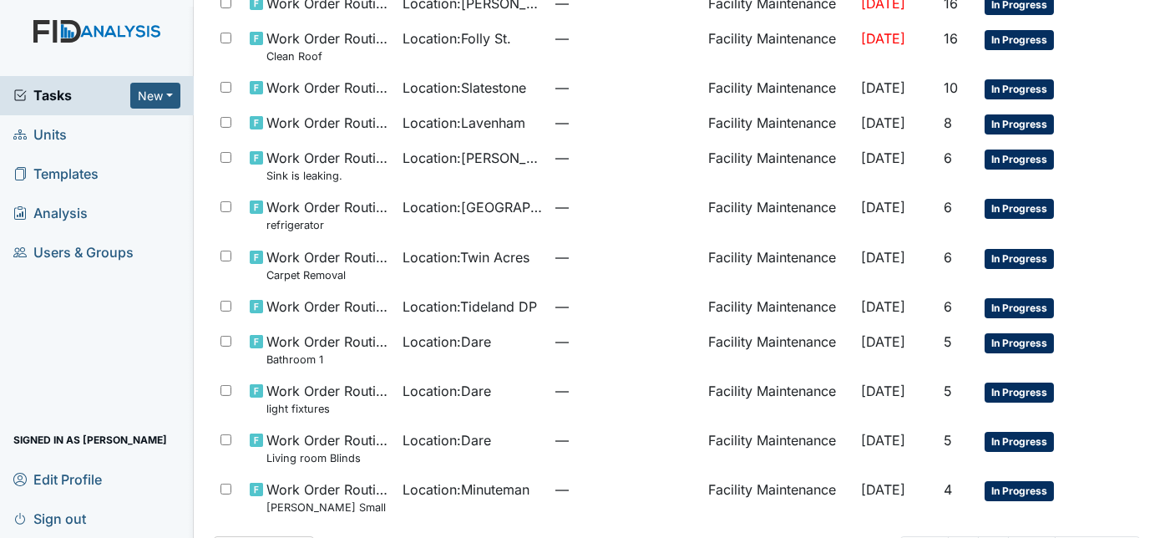
scroll to position [1066, 0]
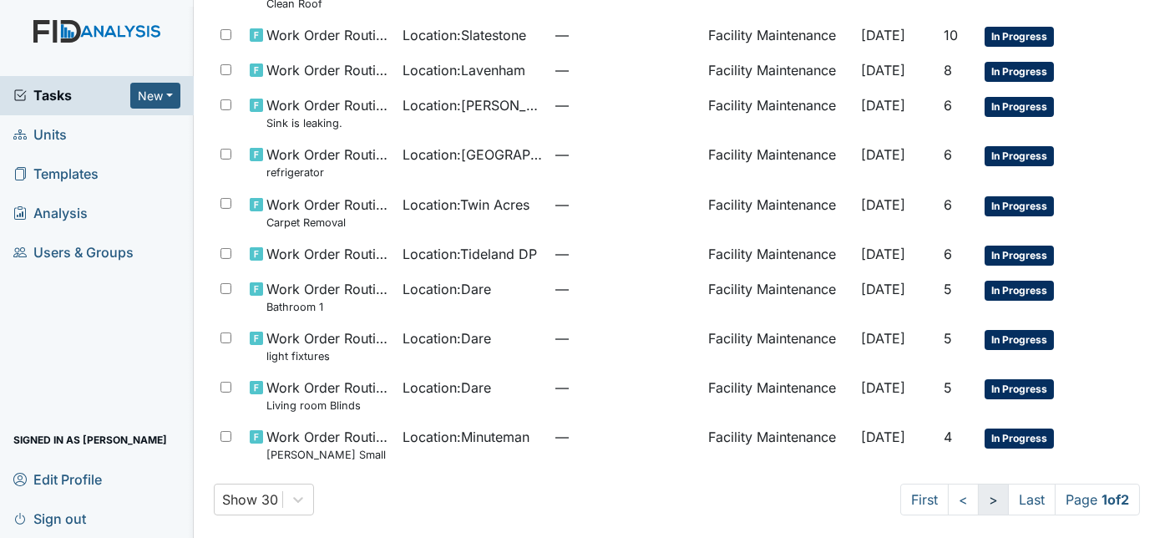
click at [978, 500] on link ">" at bounding box center [993, 500] width 31 height 32
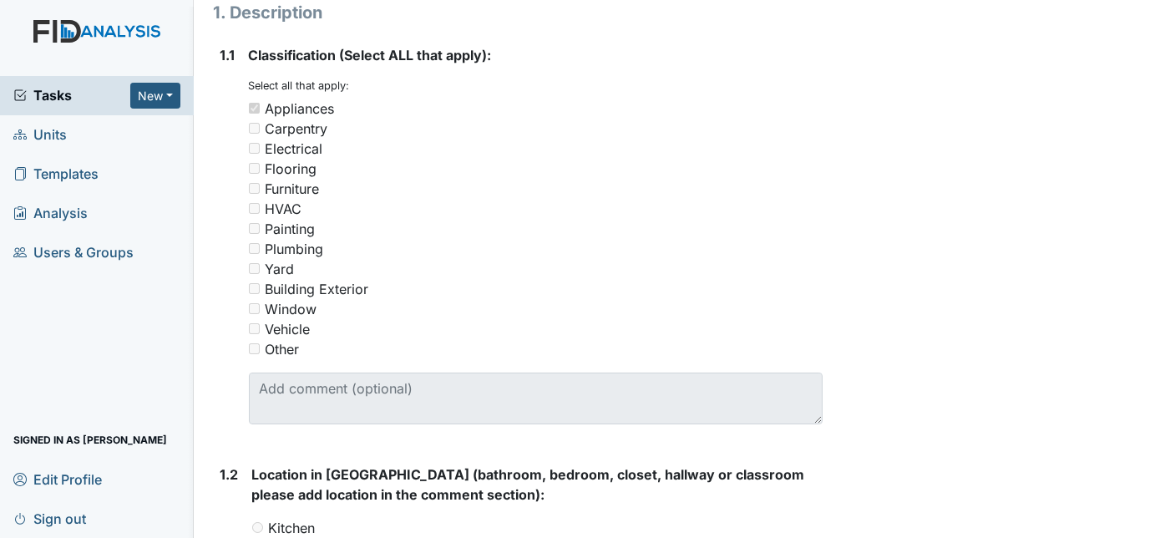
scroll to position [28, 0]
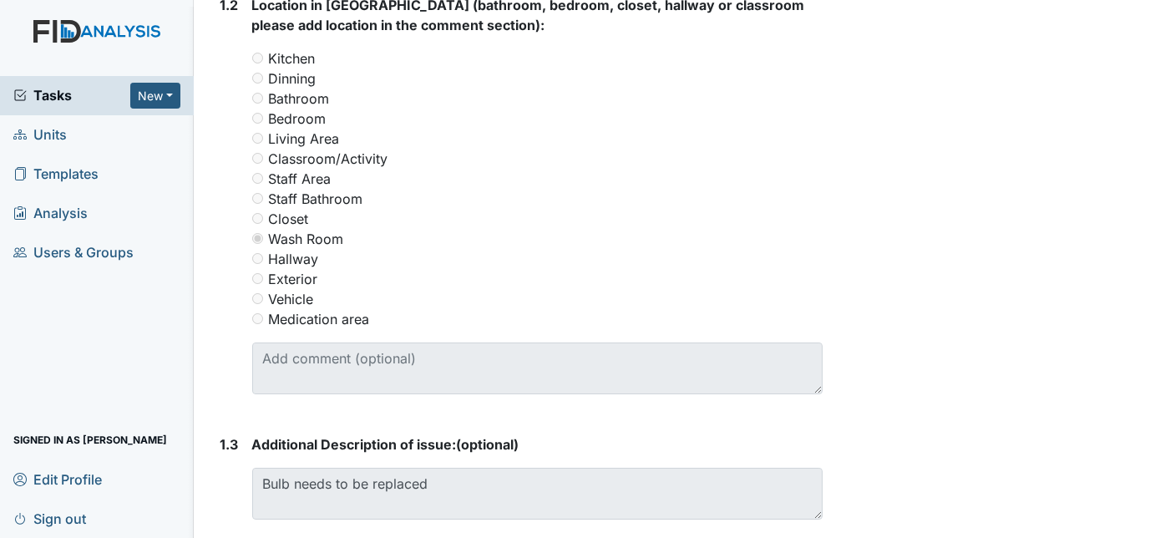
scroll to position [11, 0]
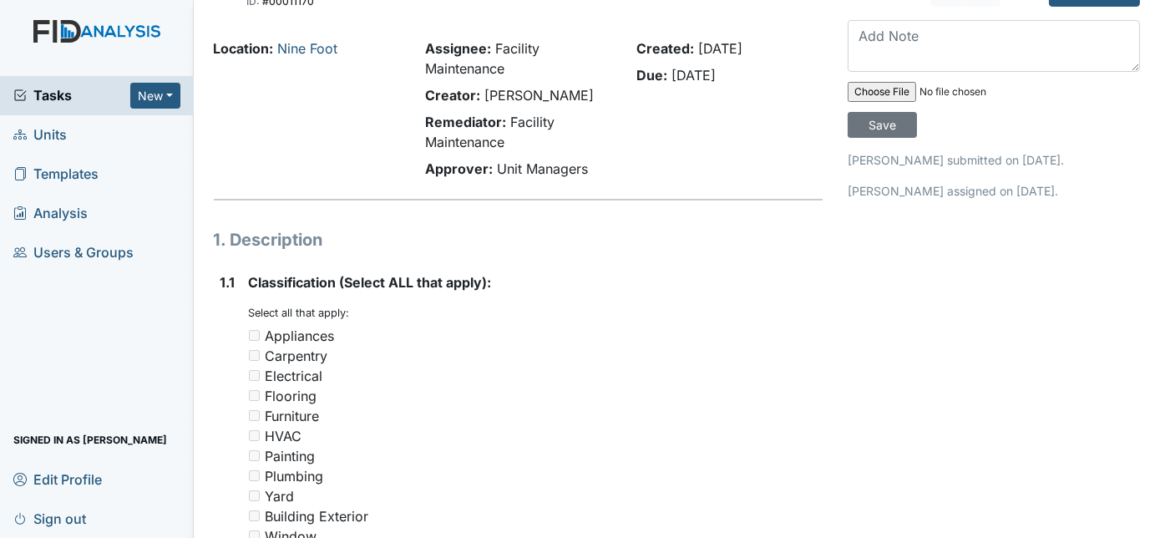
scroll to position [43, 0]
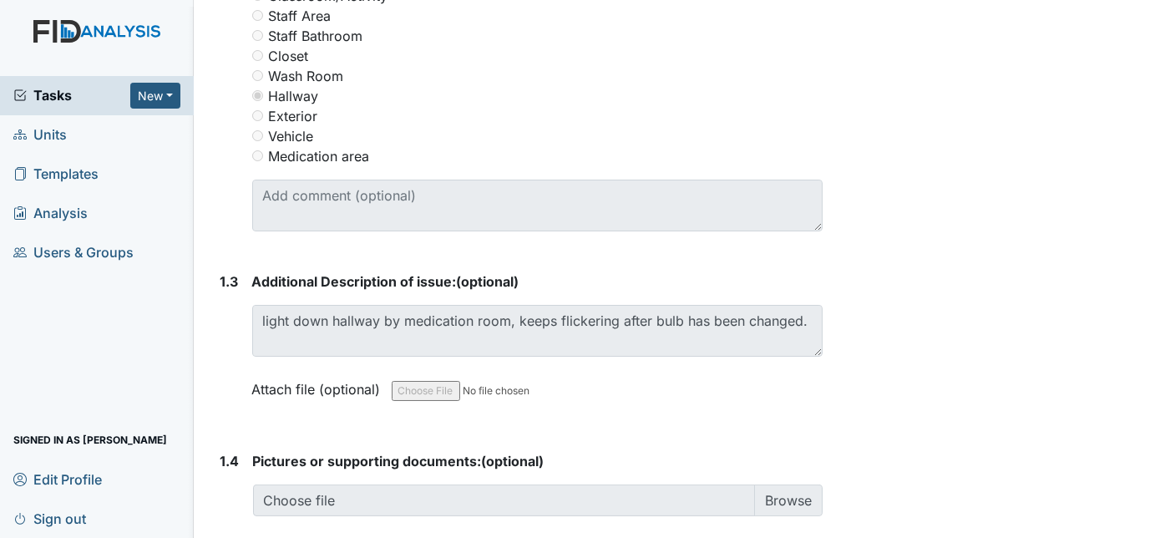
scroll to position [930, 0]
